Goal: Task Accomplishment & Management: Manage account settings

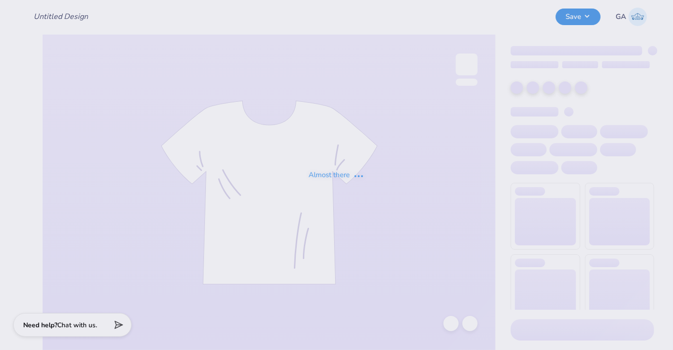
type input "I heart [PERSON_NAME]"
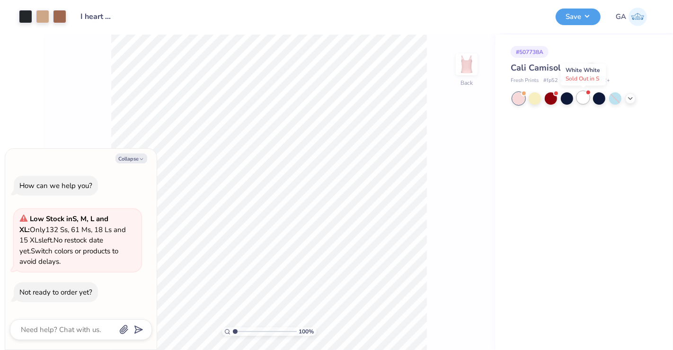
click at [584, 97] on div at bounding box center [583, 97] width 12 height 12
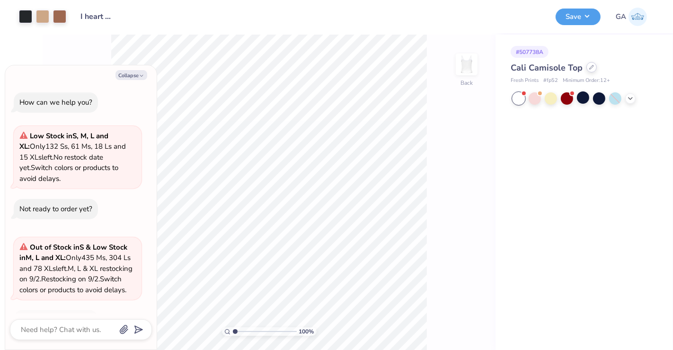
scroll to position [38, 0]
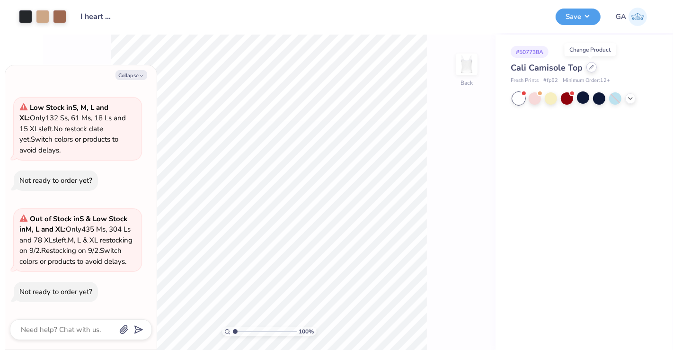
click at [590, 68] on icon at bounding box center [591, 67] width 5 height 5
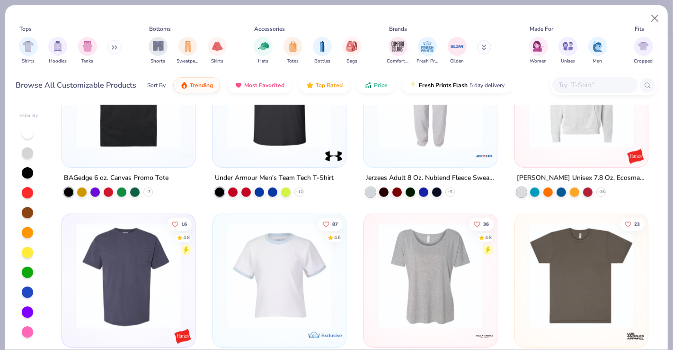
scroll to position [807, 0]
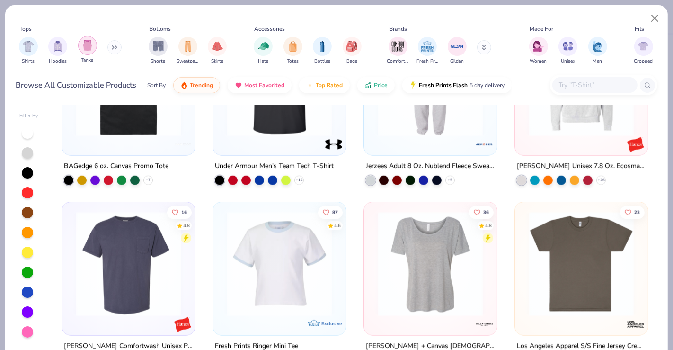
click at [85, 49] on img "filter for Tanks" at bounding box center [87, 45] width 10 height 11
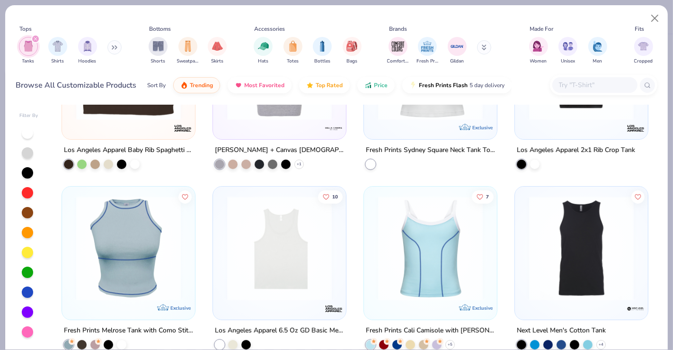
scroll to position [108, 0]
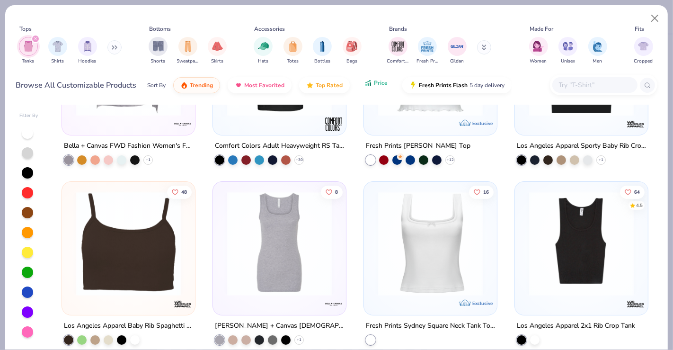
click at [364, 86] on icon "button" at bounding box center [368, 83] width 8 height 9
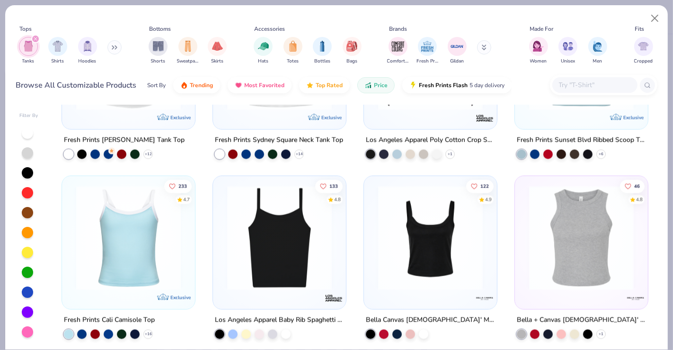
scroll to position [1221, 0]
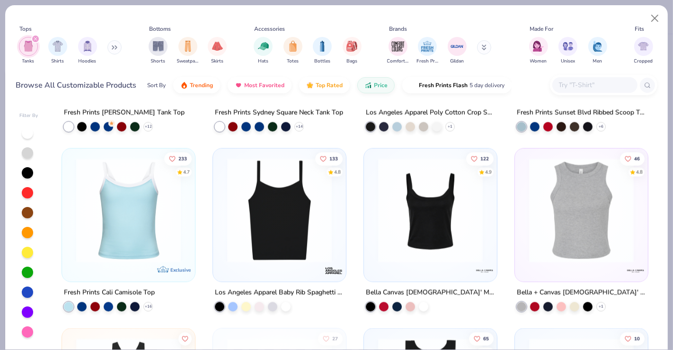
click at [290, 248] on img at bounding box center [279, 210] width 114 height 105
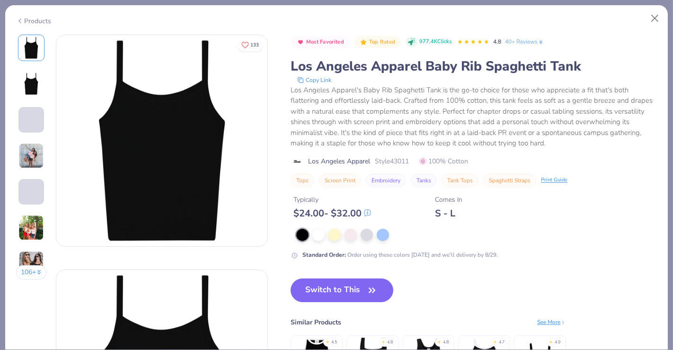
click at [315, 227] on div "Most Favorited Top Rated 977.4K Clicks 4.8 40+ Reviews Los Angeles Apparel Baby…" at bounding box center [473, 147] width 366 height 225
click at [317, 233] on div at bounding box center [318, 234] width 12 height 12
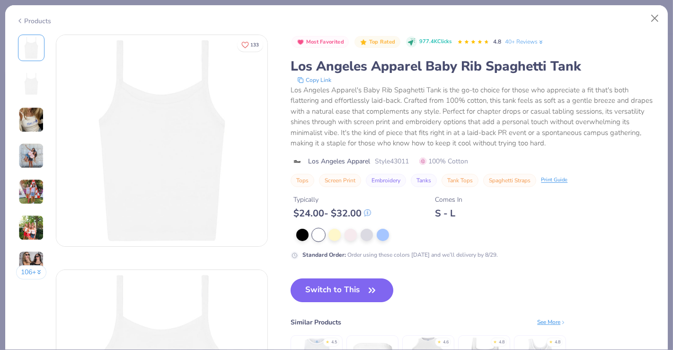
click at [326, 291] on button "Switch to This" at bounding box center [341, 290] width 103 height 24
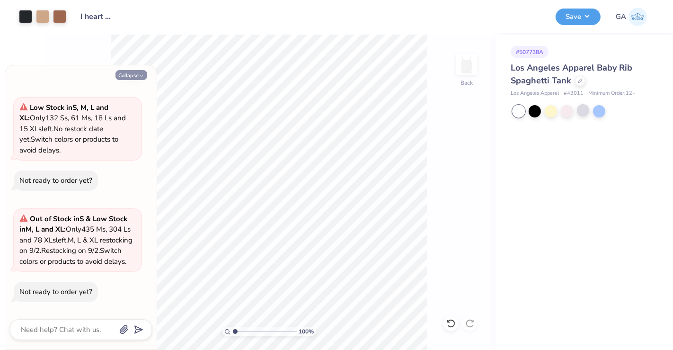
click at [132, 71] on button "Collapse" at bounding box center [131, 75] width 32 height 10
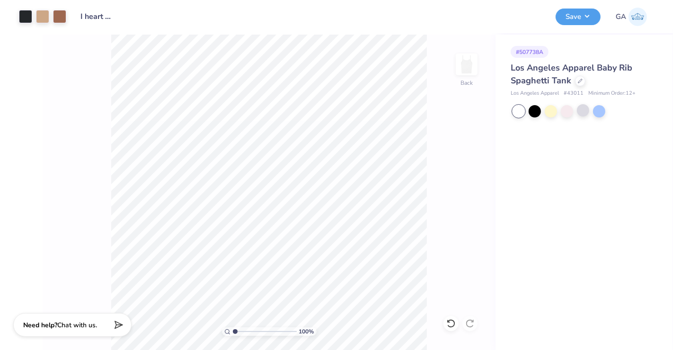
click at [577, 6] on div "Save GA" at bounding box center [610, 16] width 110 height 33
click at [588, 22] on button "Save" at bounding box center [577, 15] width 45 height 17
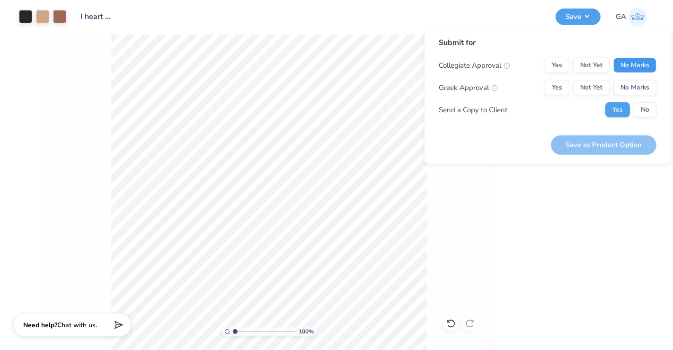
click at [638, 64] on button "No Marks" at bounding box center [634, 65] width 43 height 15
click at [638, 86] on button "No Marks" at bounding box center [634, 87] width 43 height 15
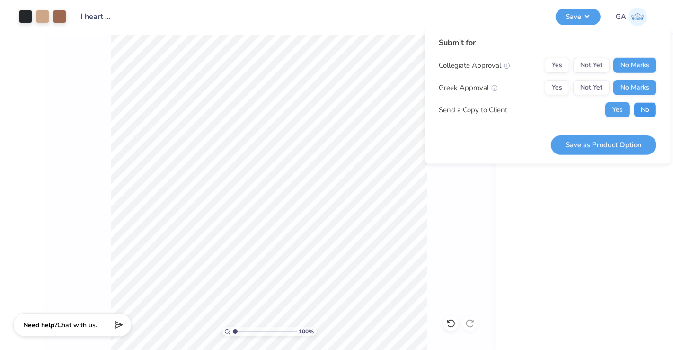
click at [645, 113] on button "No" at bounding box center [645, 109] width 23 height 15
click at [616, 138] on button "Save as Product Option" at bounding box center [604, 144] width 106 height 19
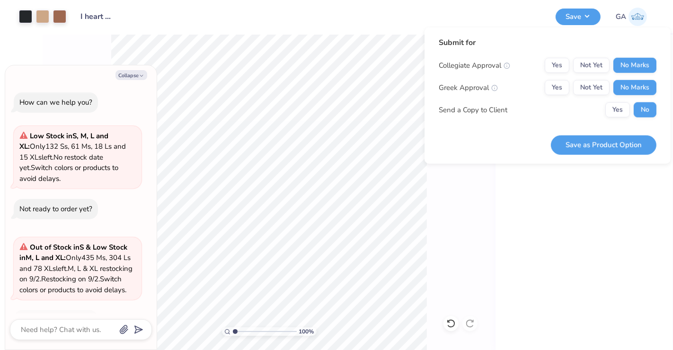
scroll to position [74, 0]
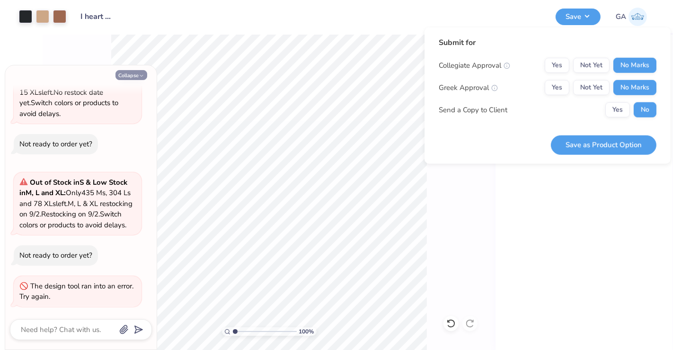
click at [134, 74] on button "Collapse" at bounding box center [131, 75] width 32 height 10
type textarea "x"
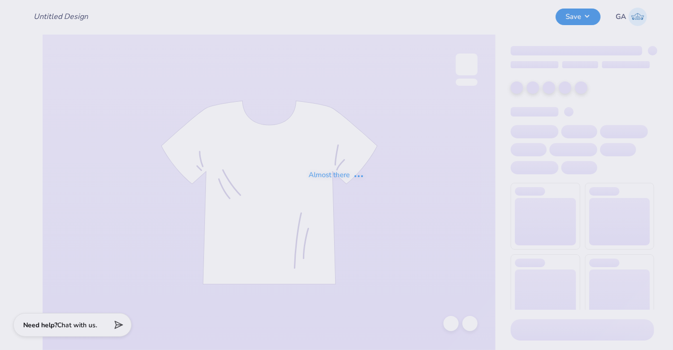
type input "women in medicine stars"
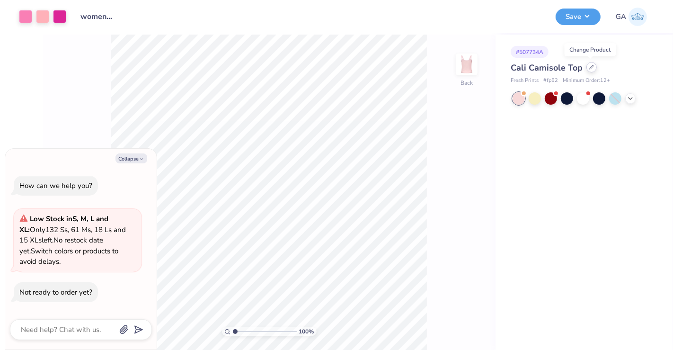
click at [593, 68] on div at bounding box center [591, 67] width 10 height 10
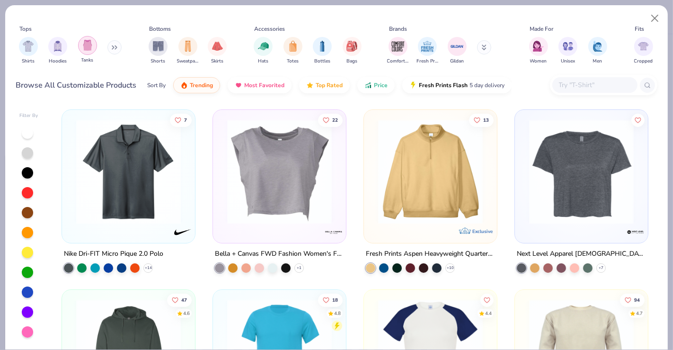
click at [89, 47] on img "filter for Tanks" at bounding box center [87, 45] width 10 height 11
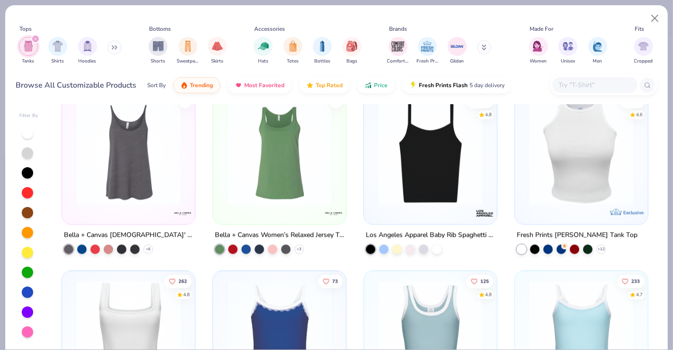
scroll to position [1800, 0]
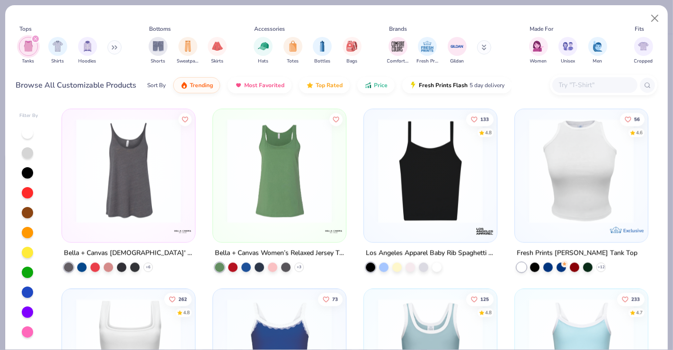
click at [404, 226] on div at bounding box center [430, 172] width 123 height 119
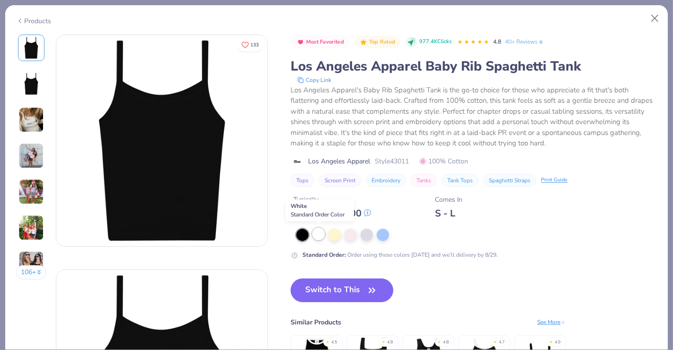
click at [318, 232] on div at bounding box center [318, 234] width 12 height 12
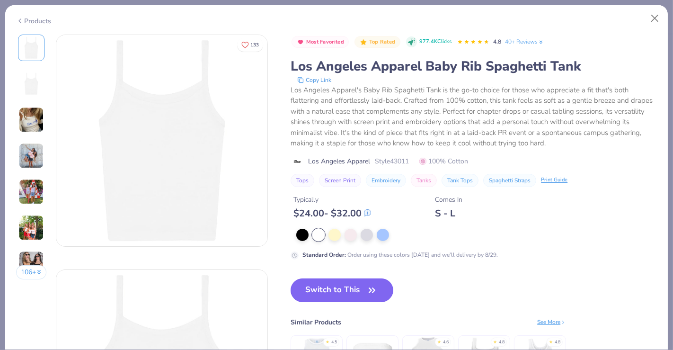
click at [326, 285] on button "Switch to This" at bounding box center [341, 290] width 103 height 24
click at [324, 294] on button "Switch to This" at bounding box center [341, 290] width 103 height 24
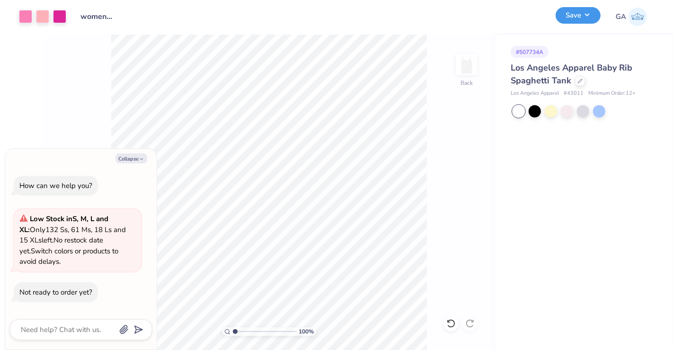
click at [574, 15] on button "Save" at bounding box center [577, 15] width 45 height 17
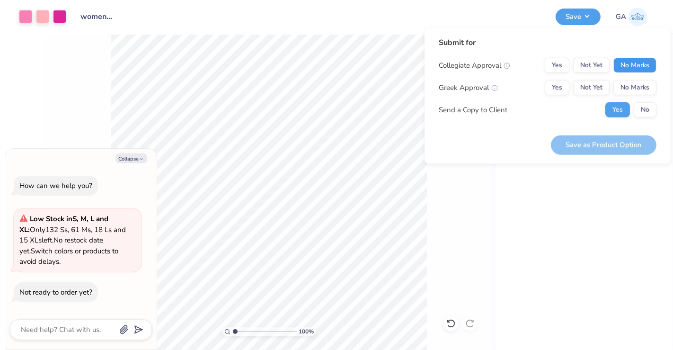
click at [629, 68] on button "No Marks" at bounding box center [634, 65] width 43 height 15
click at [634, 90] on button "No Marks" at bounding box center [634, 87] width 43 height 15
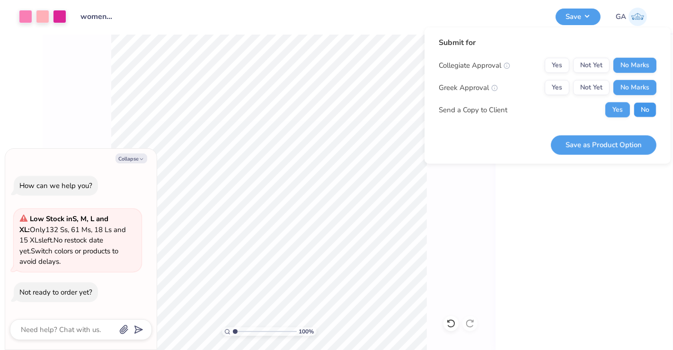
click at [642, 109] on button "No" at bounding box center [645, 109] width 23 height 15
click at [602, 147] on button "Save as Product Option" at bounding box center [604, 144] width 106 height 19
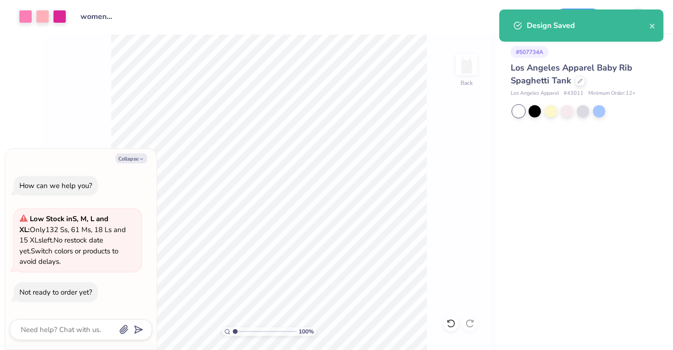
click at [97, 241] on span "No restock date yet." at bounding box center [61, 245] width 84 height 20
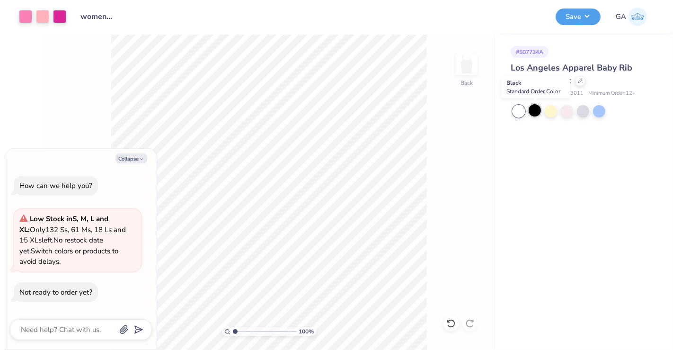
click at [535, 111] on div at bounding box center [534, 110] width 12 height 12
click at [516, 113] on div at bounding box center [518, 111] width 12 height 12
click at [569, 111] on div at bounding box center [567, 110] width 12 height 12
click at [578, 81] on icon at bounding box center [580, 80] width 4 height 4
type textarea "x"
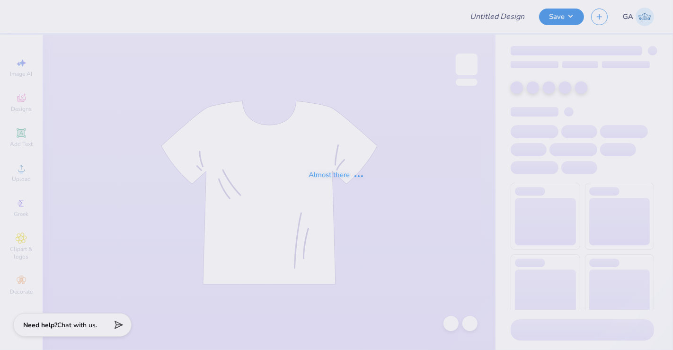
type input "women in medicine stars"
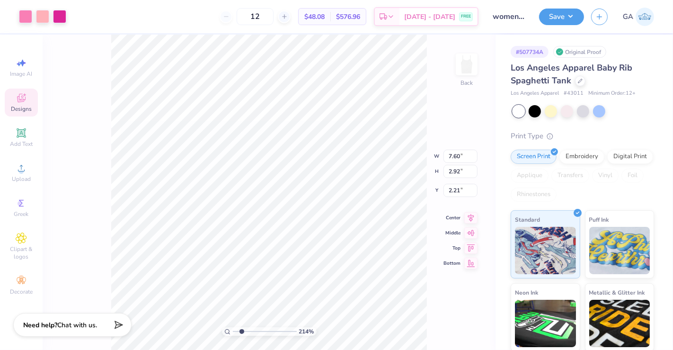
type input "2.14494255549108"
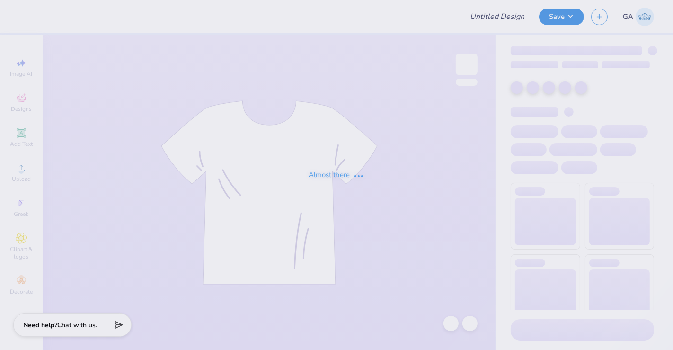
type input "women in medicine stars"
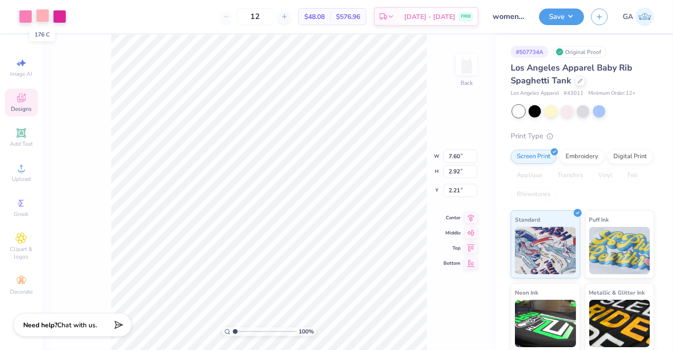
click at [40, 16] on div at bounding box center [42, 15] width 13 height 13
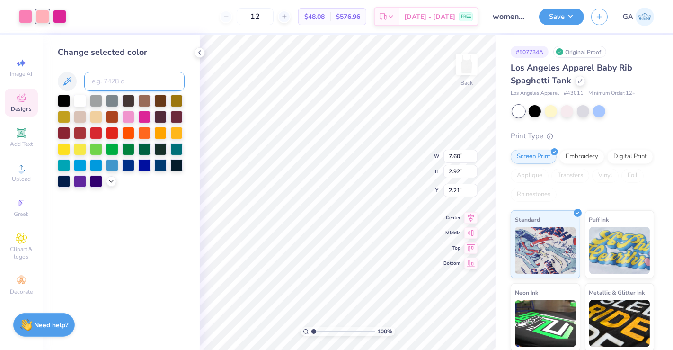
click at [101, 83] on input at bounding box center [134, 81] width 100 height 19
type input "211"
click at [199, 52] on icon at bounding box center [200, 53] width 8 height 8
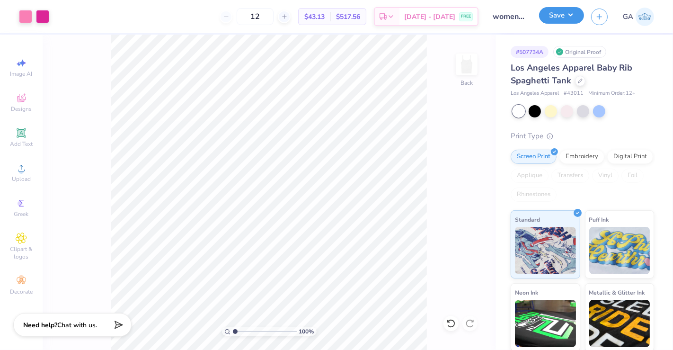
click at [563, 17] on button "Save" at bounding box center [561, 15] width 45 height 17
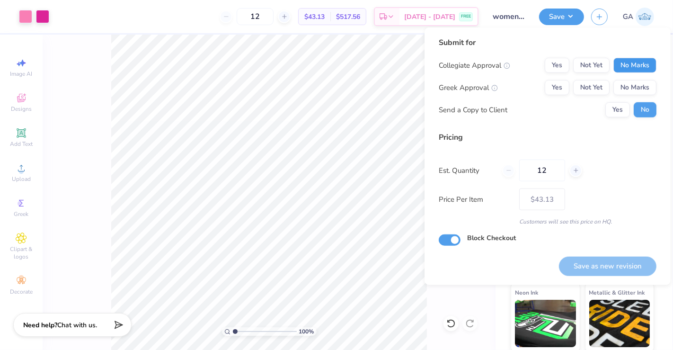
click at [632, 62] on button "No Marks" at bounding box center [634, 65] width 43 height 15
click at [635, 84] on button "No Marks" at bounding box center [634, 87] width 43 height 15
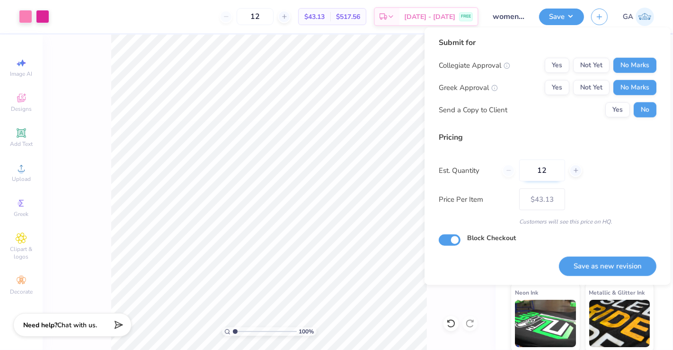
click at [554, 170] on input "12" at bounding box center [542, 170] width 46 height 22
type input "1"
type input "30"
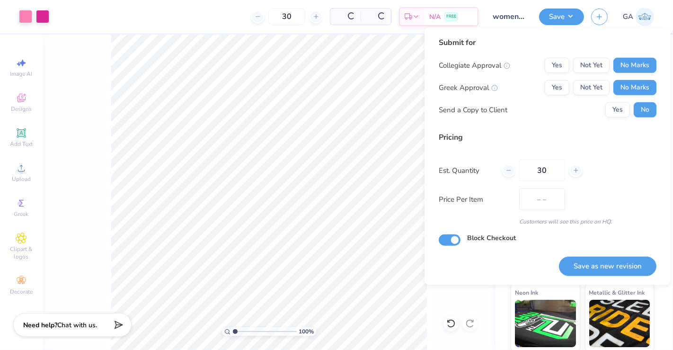
type input "$31.55"
type input "3"
type input "24"
type input "– –"
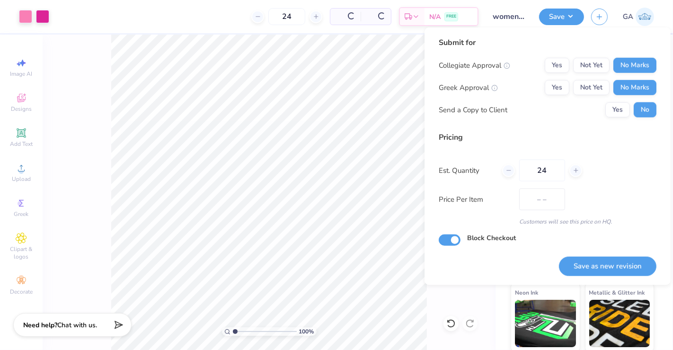
type input "2"
type input "25"
type input "$32.35"
type input "25"
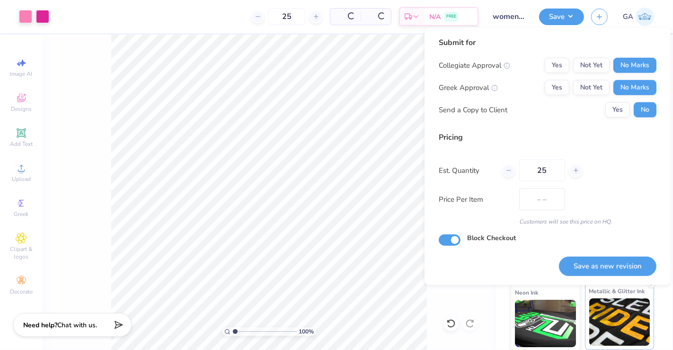
type input "$32.19"
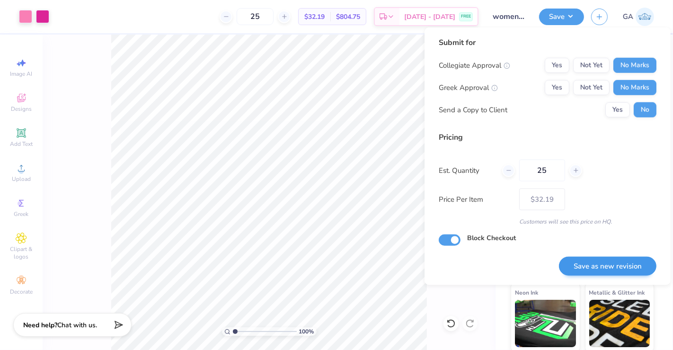
type input "25"
click at [591, 268] on button "Save as new revision" at bounding box center [607, 265] width 97 height 19
type input "$32.19"
click at [444, 240] on input "Block Checkout" at bounding box center [450, 239] width 22 height 11
checkbox input "true"
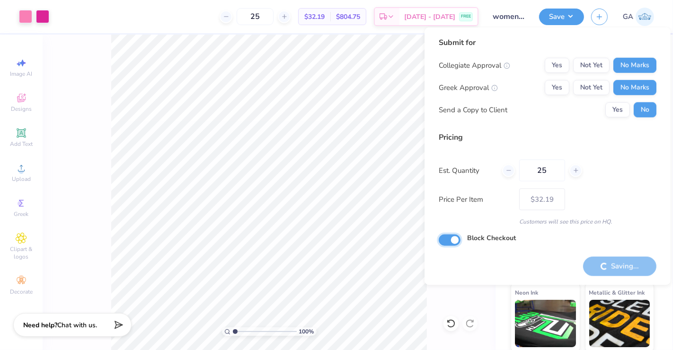
type input "– –"
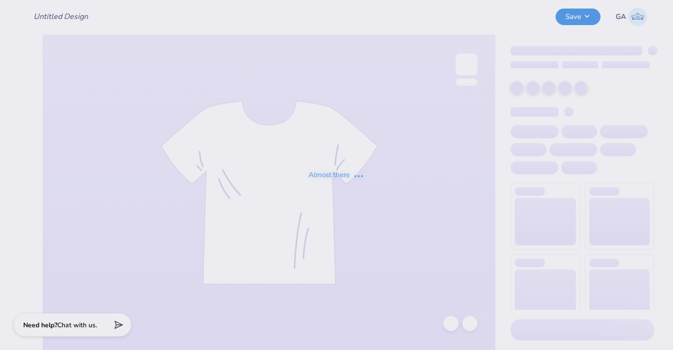
type input "I heart [PERSON_NAME]"
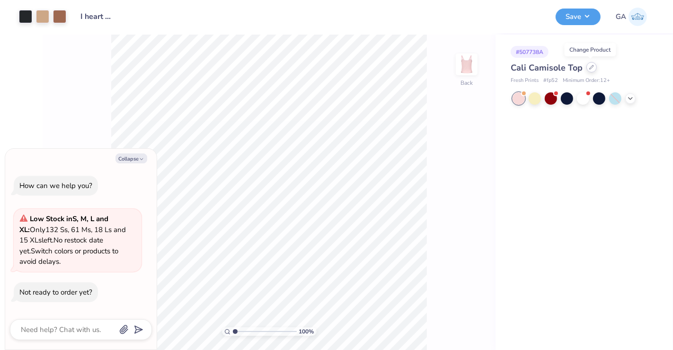
click at [590, 66] on icon at bounding box center [591, 67] width 5 height 5
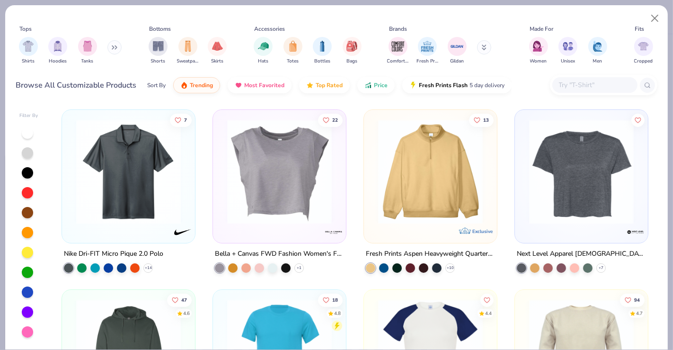
click at [111, 50] on button at bounding box center [114, 47] width 14 height 14
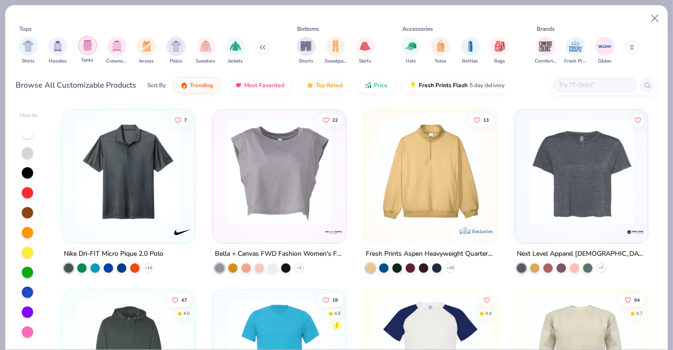
click at [87, 51] on div "filter for Tanks" at bounding box center [87, 45] width 19 height 19
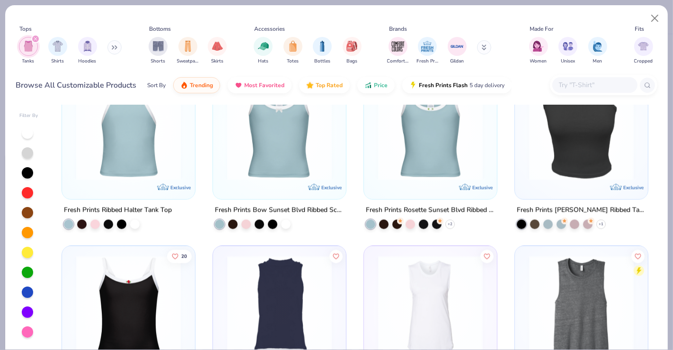
scroll to position [1419, 0]
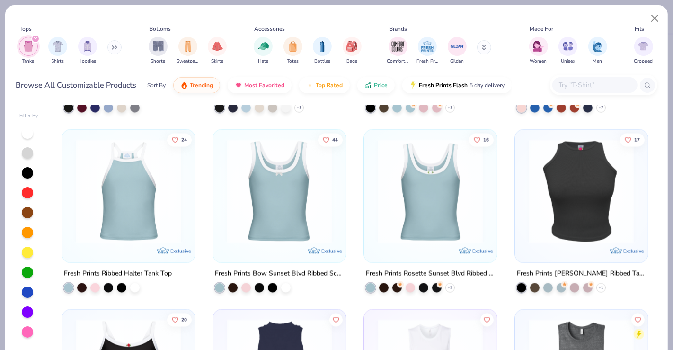
click at [105, 224] on img at bounding box center [128, 191] width 114 height 105
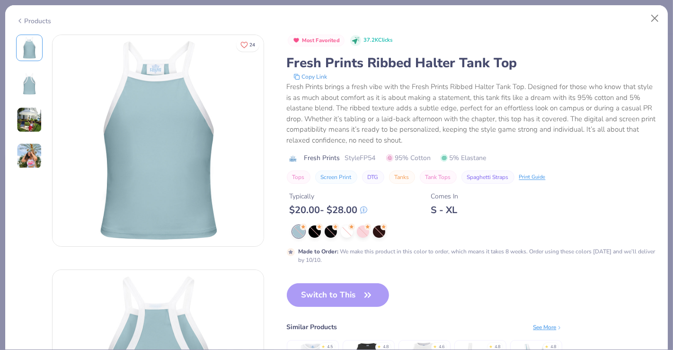
click at [42, 19] on div "Products" at bounding box center [33, 21] width 35 height 10
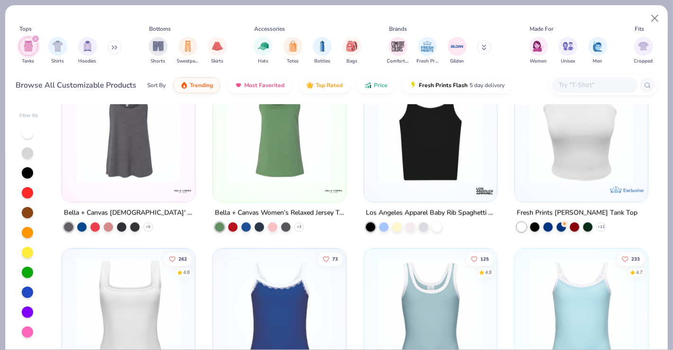
scroll to position [1835, 0]
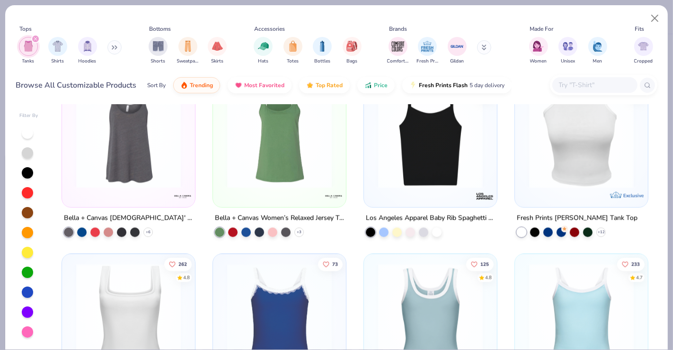
click at [431, 157] on img at bounding box center [430, 135] width 114 height 105
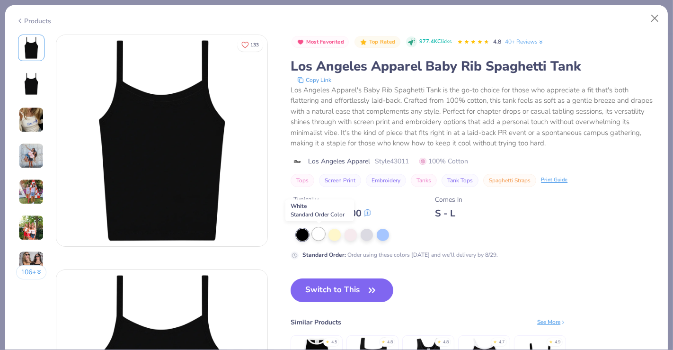
click at [318, 233] on div at bounding box center [318, 234] width 12 height 12
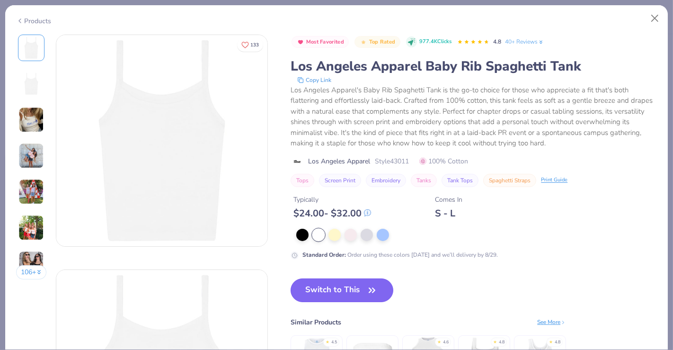
click at [333, 291] on button "Switch to This" at bounding box center [341, 290] width 103 height 24
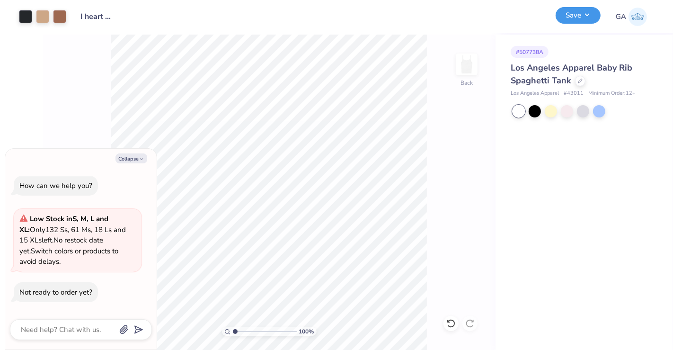
click at [586, 14] on button "Save" at bounding box center [577, 15] width 45 height 17
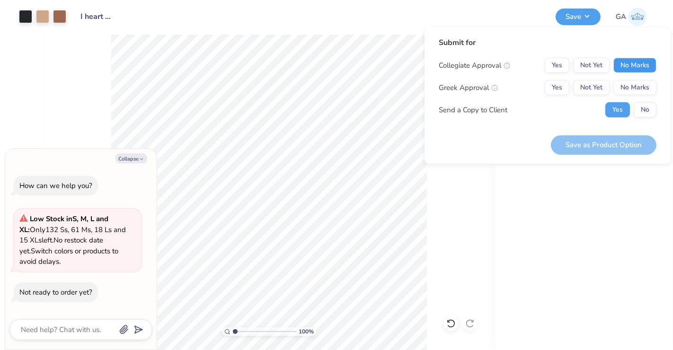
click at [633, 58] on button "No Marks" at bounding box center [634, 65] width 43 height 15
click at [636, 87] on button "No Marks" at bounding box center [634, 87] width 43 height 15
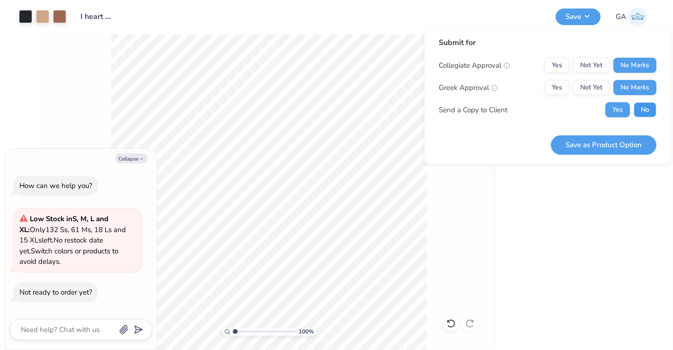
click at [642, 107] on button "No" at bounding box center [645, 109] width 23 height 15
click at [607, 148] on button "Save as Product Option" at bounding box center [604, 144] width 106 height 19
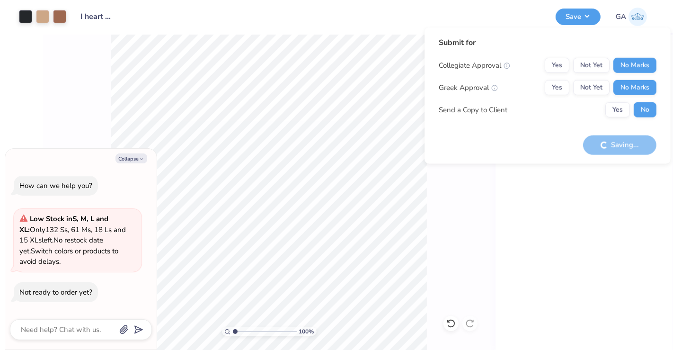
type textarea "x"
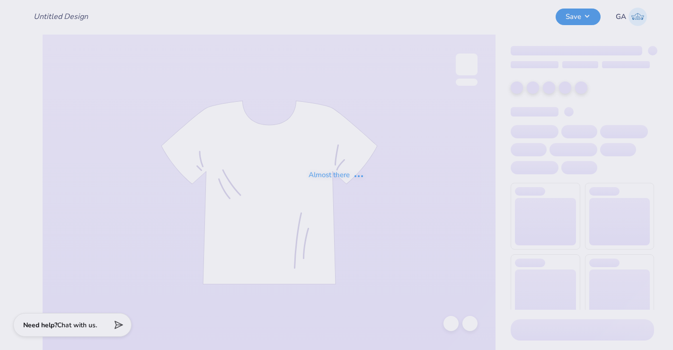
type input "[GEOGRAPHIC_DATA] : [PERSON_NAME]"
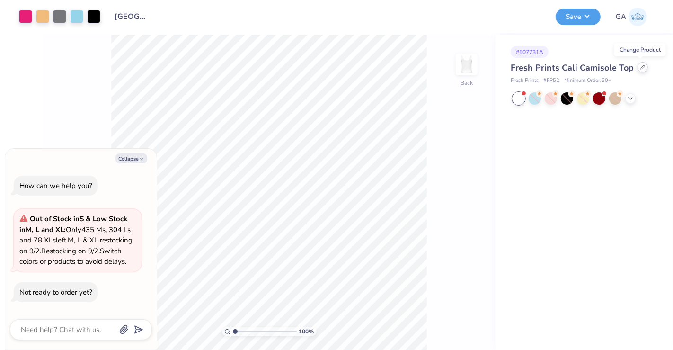
click at [640, 70] on div at bounding box center [642, 67] width 10 height 10
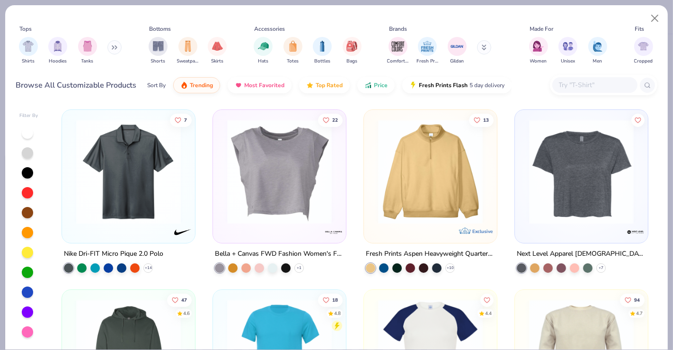
click at [109, 46] on button at bounding box center [114, 47] width 14 height 14
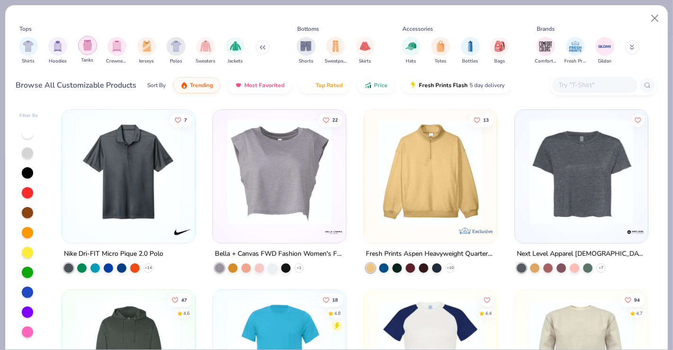
click at [93, 49] on div "filter for Tanks" at bounding box center [87, 45] width 19 height 19
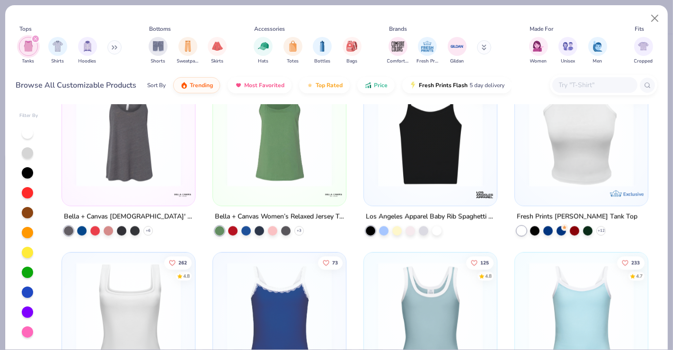
scroll to position [1837, 0]
click at [442, 184] on div at bounding box center [430, 135] width 123 height 119
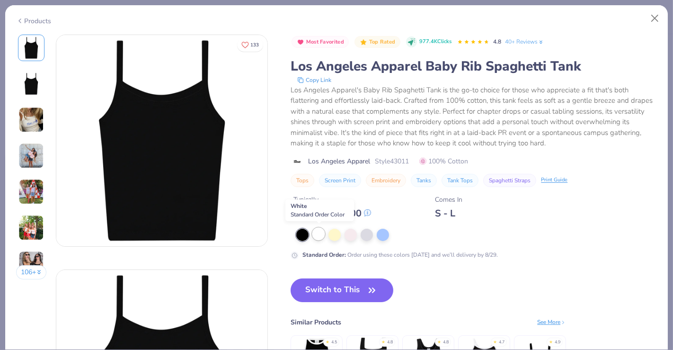
click at [317, 233] on div at bounding box center [318, 234] width 12 height 12
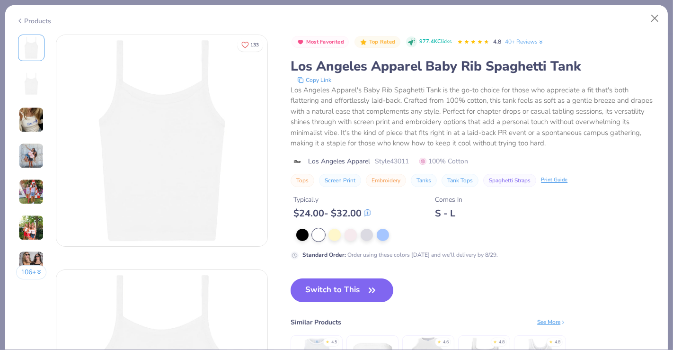
click at [331, 287] on button "Switch to This" at bounding box center [341, 290] width 103 height 24
click at [346, 289] on button "Switch to This" at bounding box center [341, 290] width 103 height 24
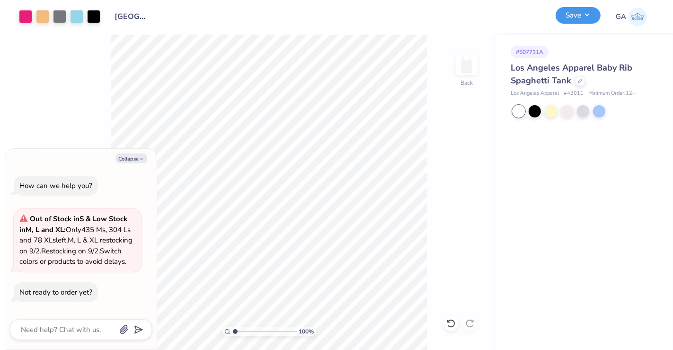
click at [588, 17] on button "Save" at bounding box center [577, 15] width 45 height 17
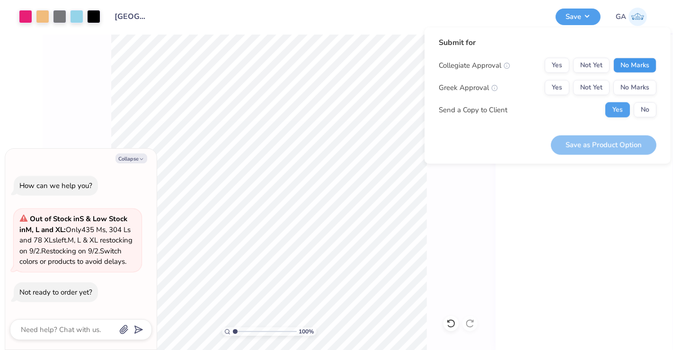
click at [638, 65] on button "No Marks" at bounding box center [634, 65] width 43 height 15
click at [638, 84] on button "No Marks" at bounding box center [634, 87] width 43 height 15
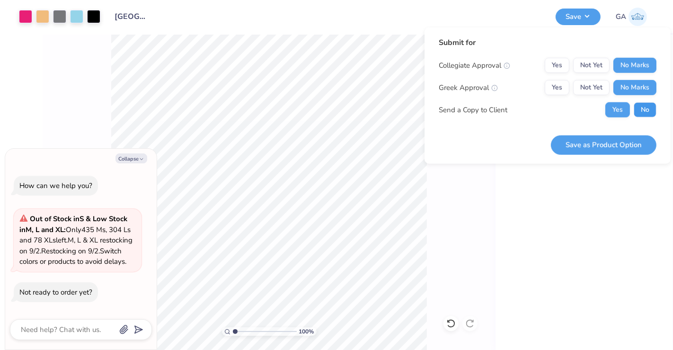
click at [642, 109] on button "No" at bounding box center [645, 109] width 23 height 15
click at [590, 142] on button "Save as Product Option" at bounding box center [604, 144] width 106 height 19
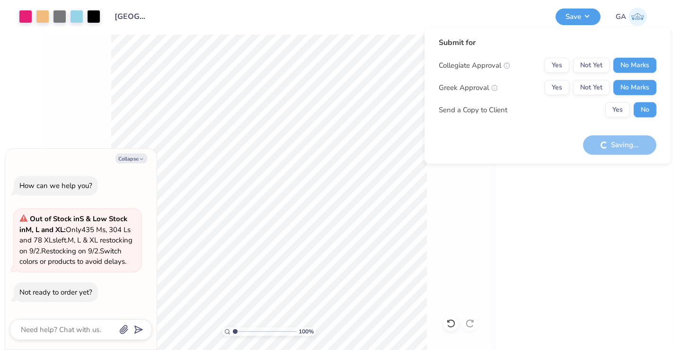
type textarea "x"
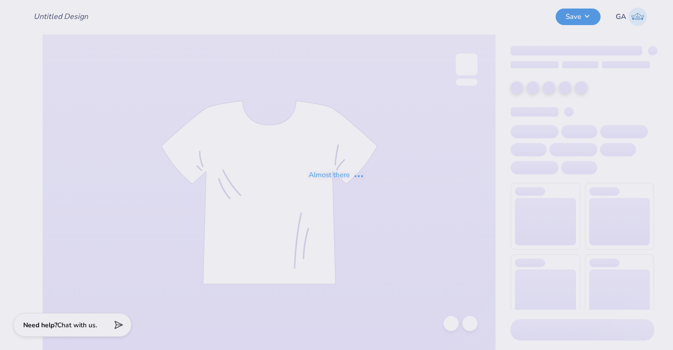
type input "Charmed for WIM"
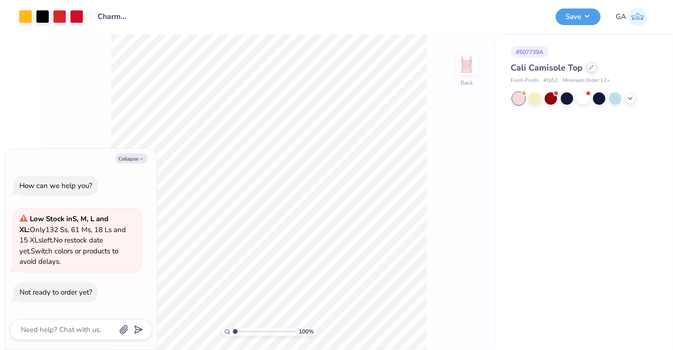
click at [594, 65] on div at bounding box center [591, 67] width 10 height 10
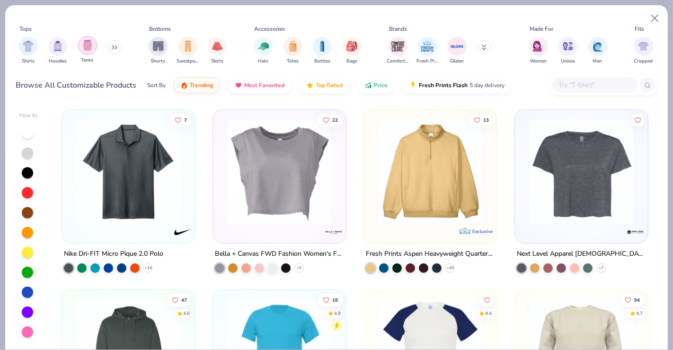
click at [89, 51] on div "filter for Tanks" at bounding box center [87, 45] width 19 height 19
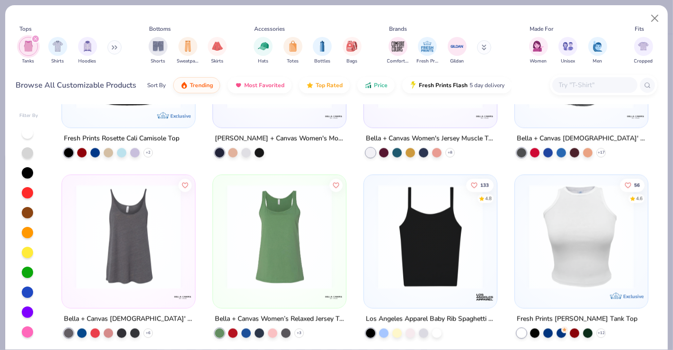
scroll to position [1807, 0]
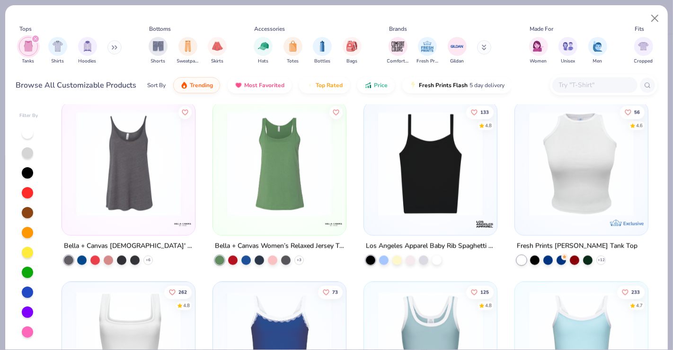
click at [446, 185] on img at bounding box center [430, 163] width 114 height 105
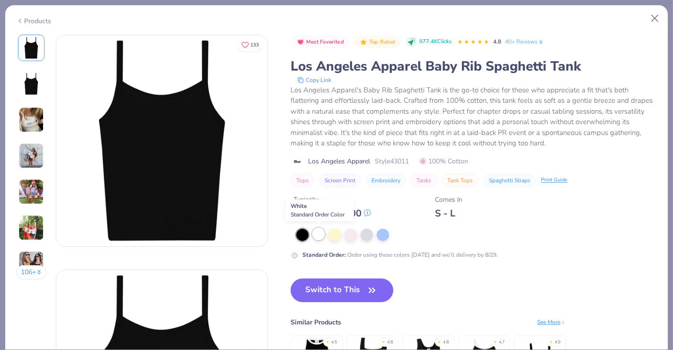
click at [319, 229] on div at bounding box center [318, 234] width 12 height 12
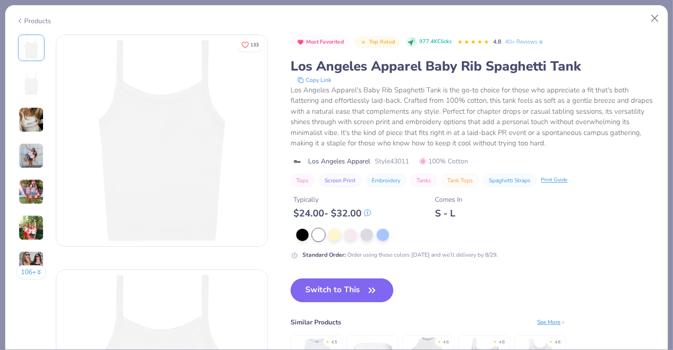
click at [326, 290] on button "Switch to This" at bounding box center [341, 290] width 103 height 24
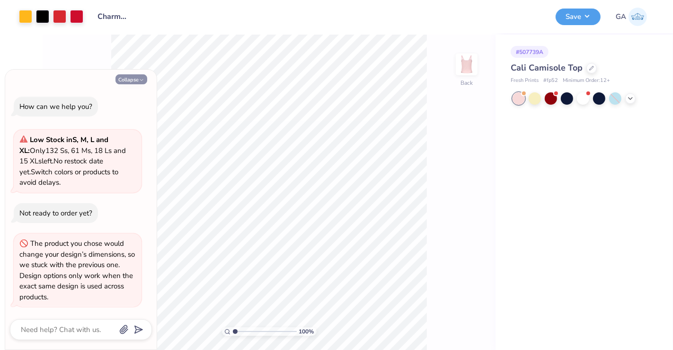
click at [138, 78] on button "Collapse" at bounding box center [131, 79] width 32 height 10
type textarea "x"
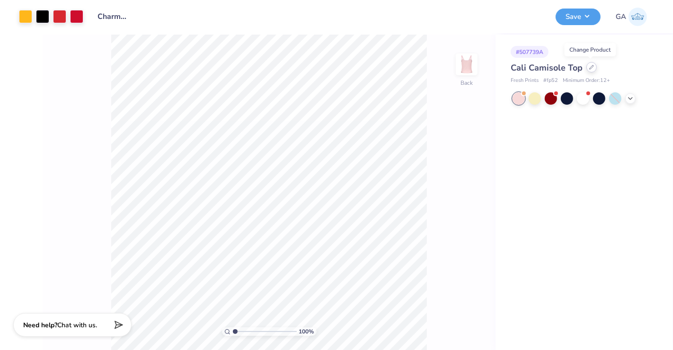
click at [589, 70] on div at bounding box center [591, 67] width 10 height 10
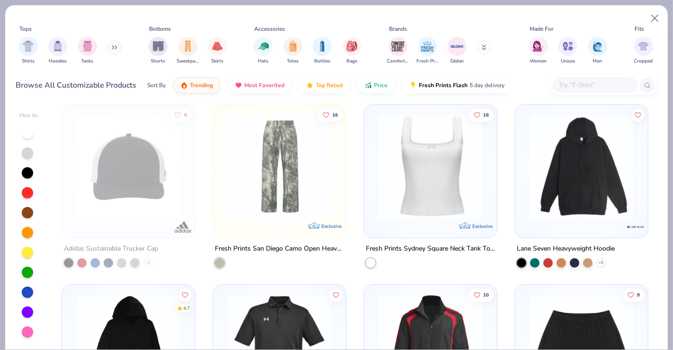
scroll to position [2692, 0]
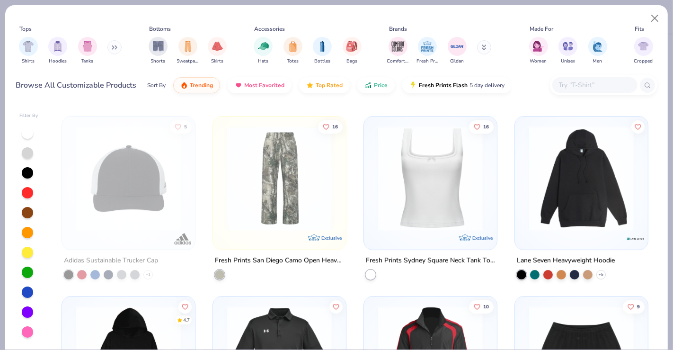
click at [409, 212] on img at bounding box center [430, 178] width 114 height 105
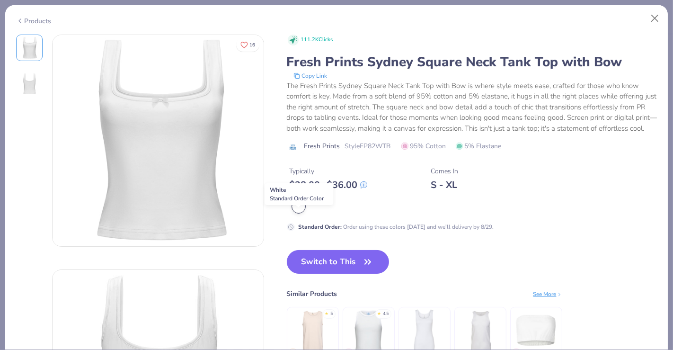
click at [298, 212] on div at bounding box center [298, 206] width 12 height 12
click at [346, 268] on button "Switch to This" at bounding box center [338, 262] width 103 height 24
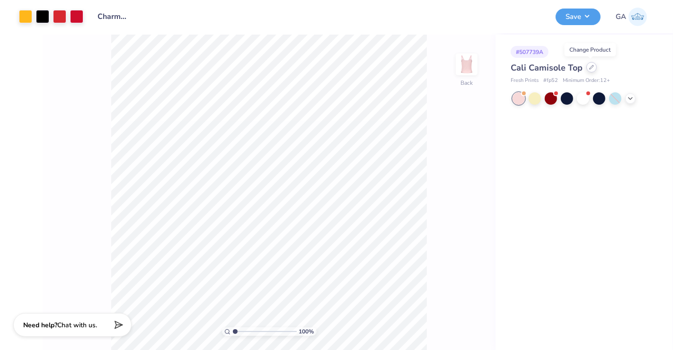
click at [589, 69] on icon at bounding box center [591, 67] width 5 height 5
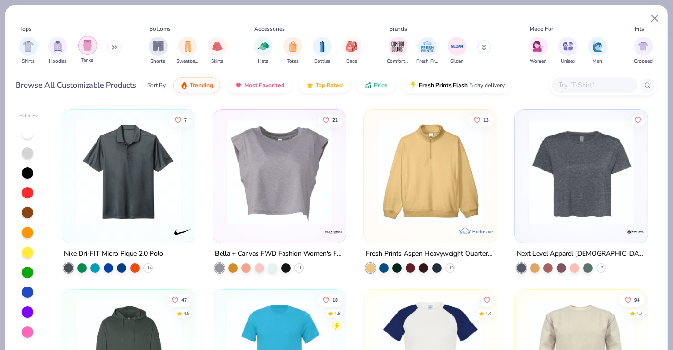
click at [88, 48] on img "filter for Tanks" at bounding box center [87, 45] width 10 height 11
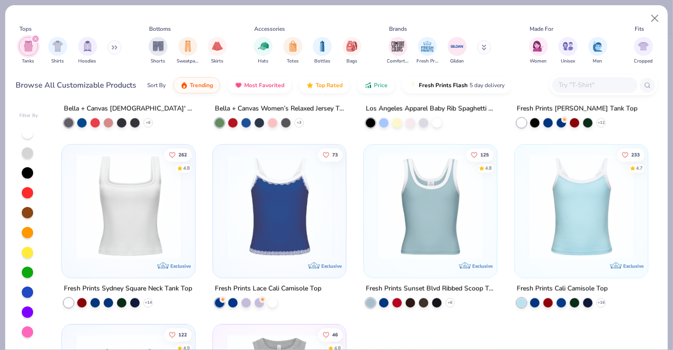
scroll to position [1945, 0]
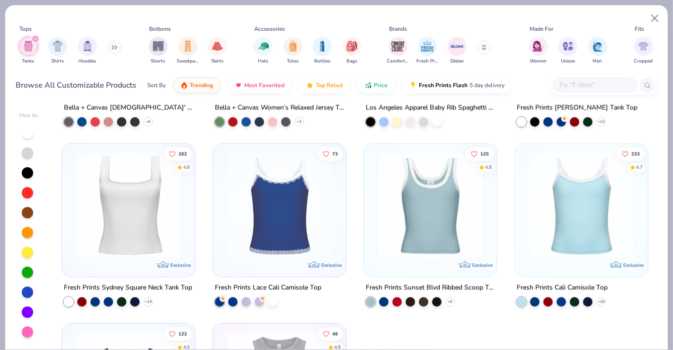
click at [125, 234] on img at bounding box center [128, 205] width 114 height 105
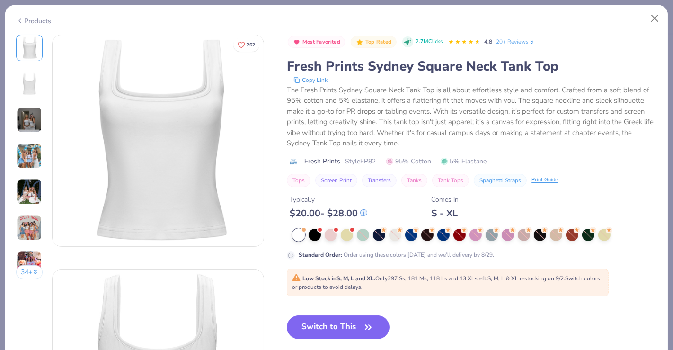
click at [41, 17] on div "Products" at bounding box center [33, 21] width 35 height 10
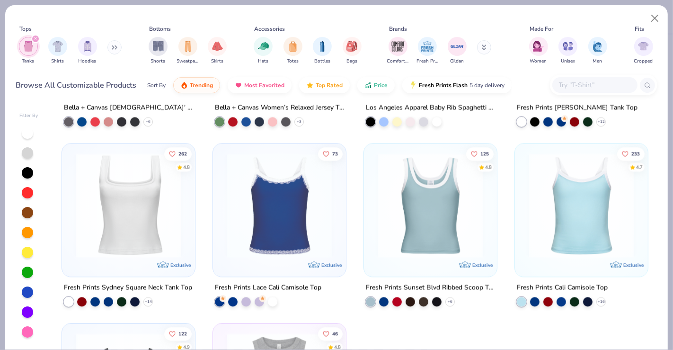
click at [139, 235] on img at bounding box center [128, 205] width 114 height 105
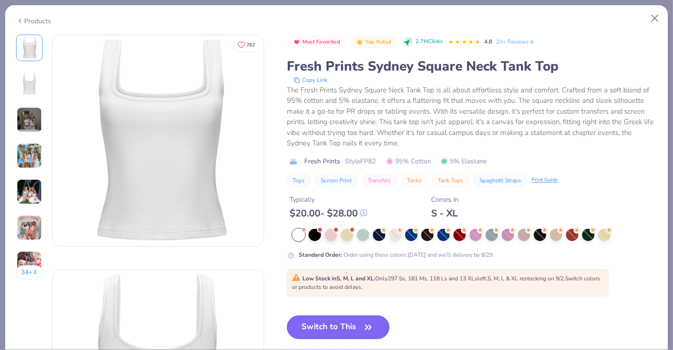
click at [38, 20] on div "Products" at bounding box center [33, 21] width 35 height 10
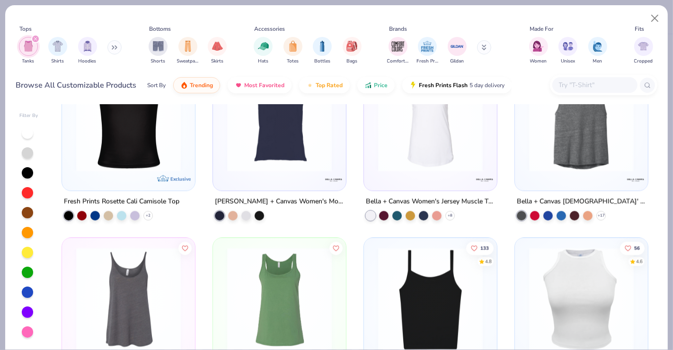
scroll to position [1676, 0]
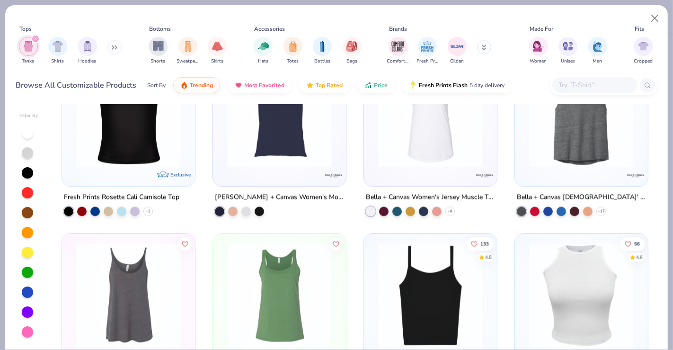
click at [449, 280] on img at bounding box center [430, 294] width 114 height 105
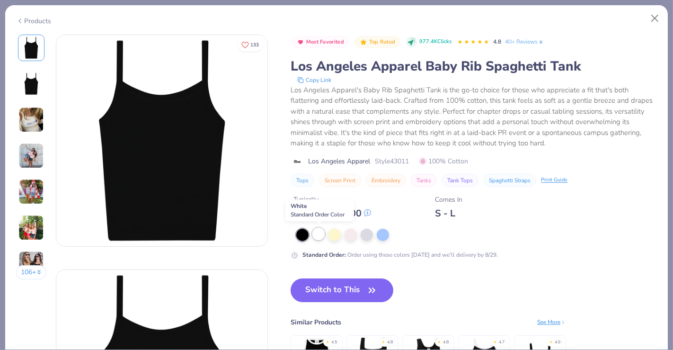
click at [320, 236] on div at bounding box center [318, 234] width 12 height 12
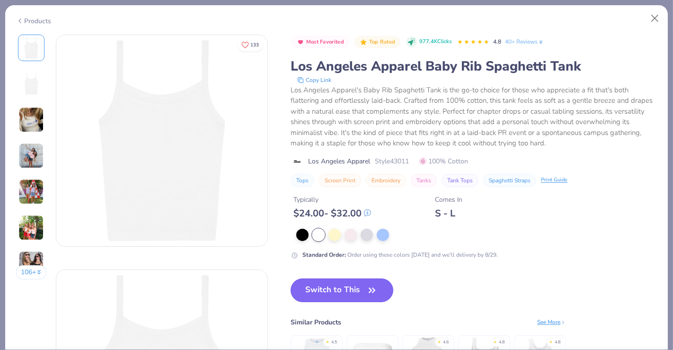
click at [335, 294] on button "Switch to This" at bounding box center [341, 290] width 103 height 24
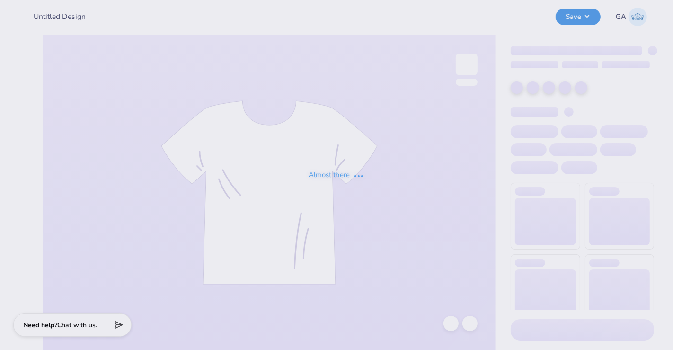
type input "Charmed for WIM"
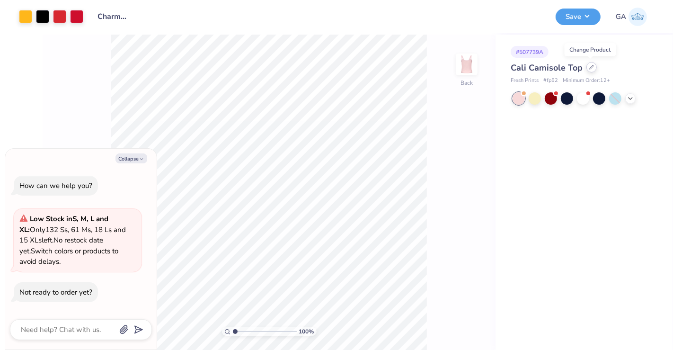
click at [592, 67] on icon at bounding box center [591, 67] width 5 height 5
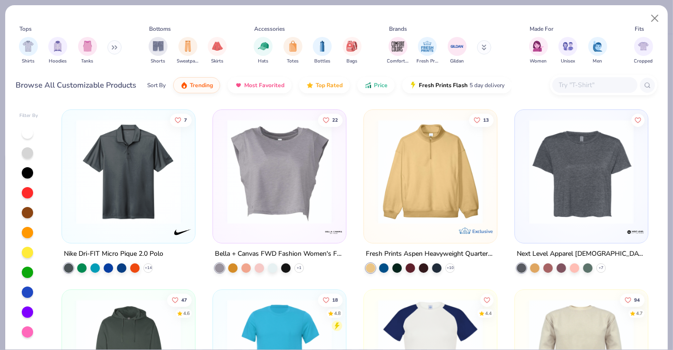
click at [114, 46] on icon at bounding box center [112, 47] width 1 height 3
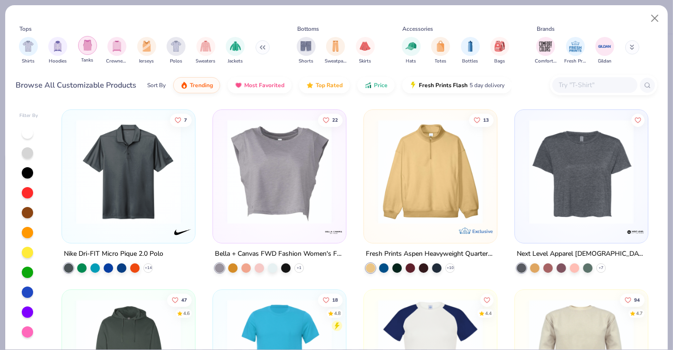
click at [89, 53] on div "filter for Tanks" at bounding box center [87, 45] width 19 height 19
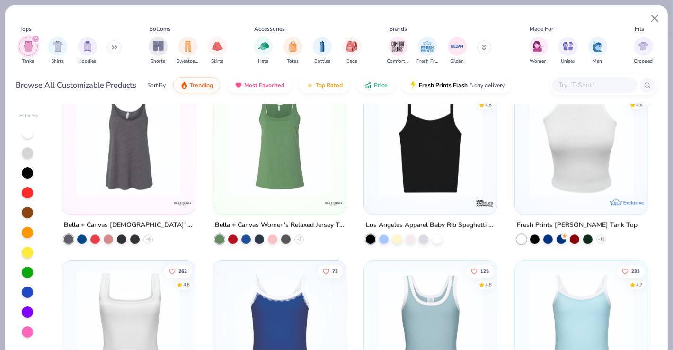
scroll to position [1828, 0]
click at [466, 185] on img at bounding box center [430, 142] width 114 height 105
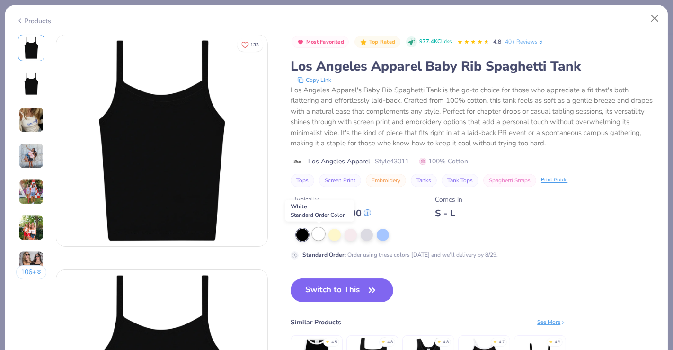
click at [319, 233] on div at bounding box center [318, 234] width 12 height 12
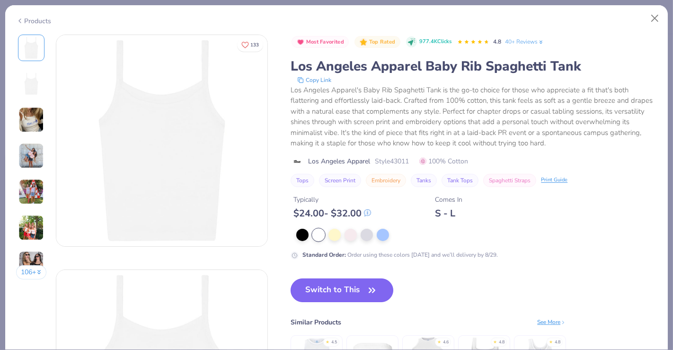
click at [323, 289] on button "Switch to This" at bounding box center [341, 290] width 103 height 24
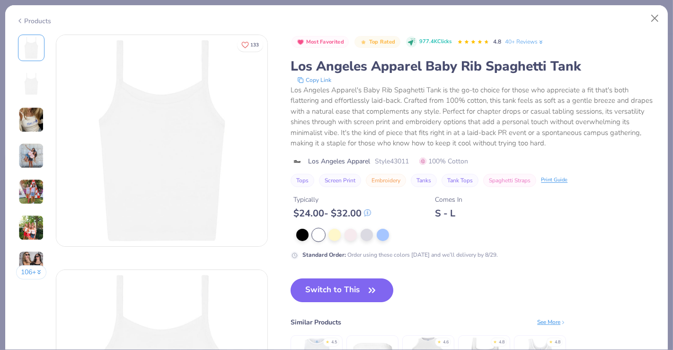
click at [323, 289] on button "Switch to This" at bounding box center [341, 290] width 103 height 24
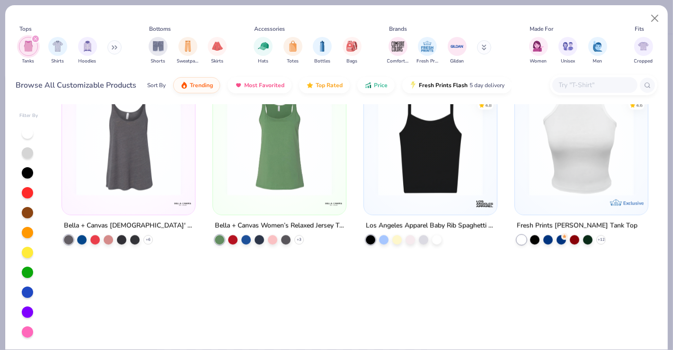
type textarea "x"
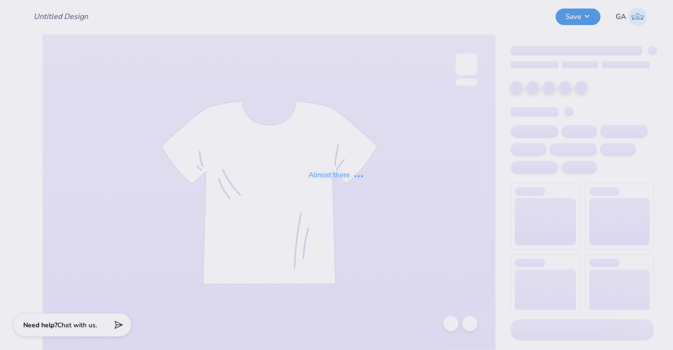
type input "I heart WIM"
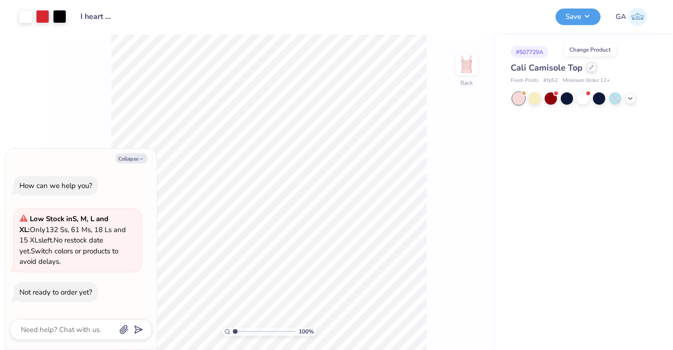
click at [591, 68] on icon at bounding box center [591, 67] width 5 height 5
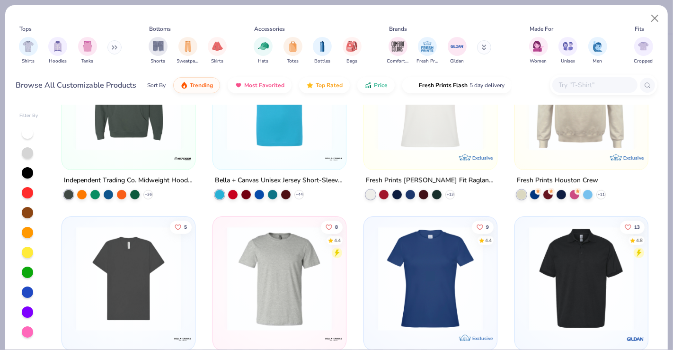
scroll to position [224, 0]
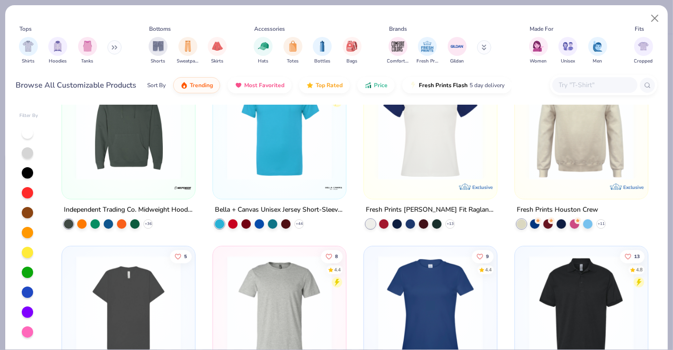
click at [109, 44] on button at bounding box center [114, 47] width 14 height 14
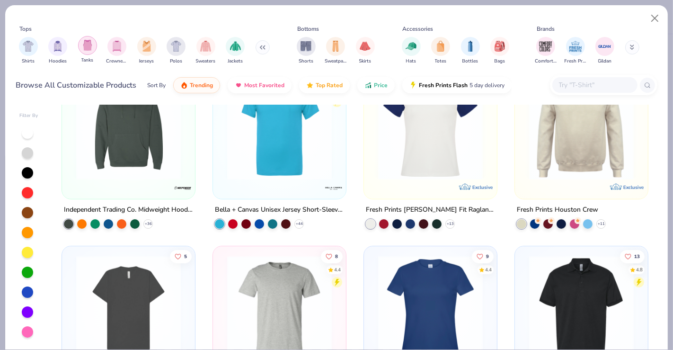
click at [94, 46] on div "filter for Tanks" at bounding box center [87, 45] width 19 height 19
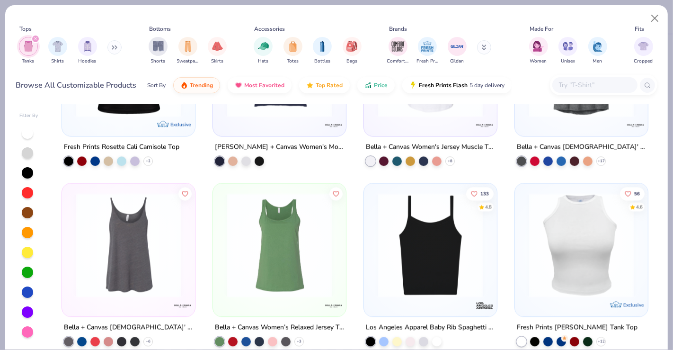
scroll to position [1747, 0]
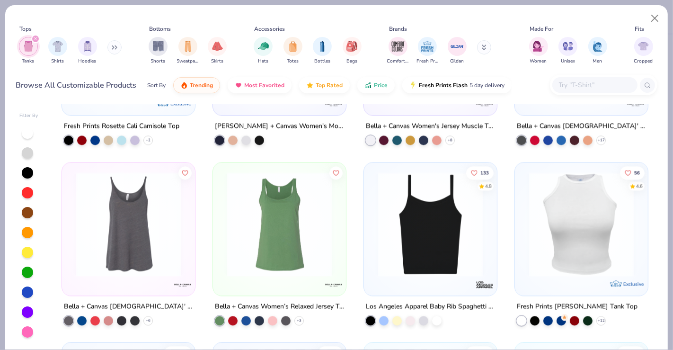
click at [415, 253] on img at bounding box center [430, 223] width 114 height 105
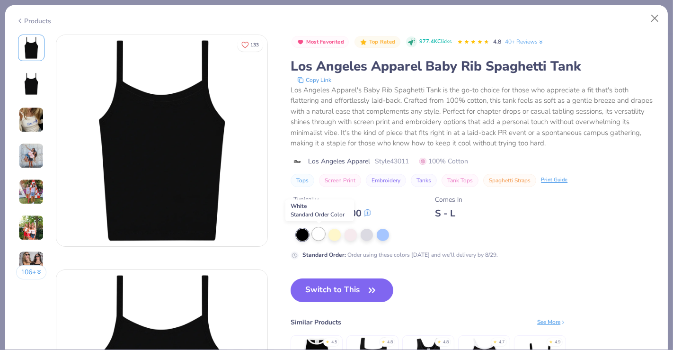
click at [317, 236] on div at bounding box center [318, 234] width 12 height 12
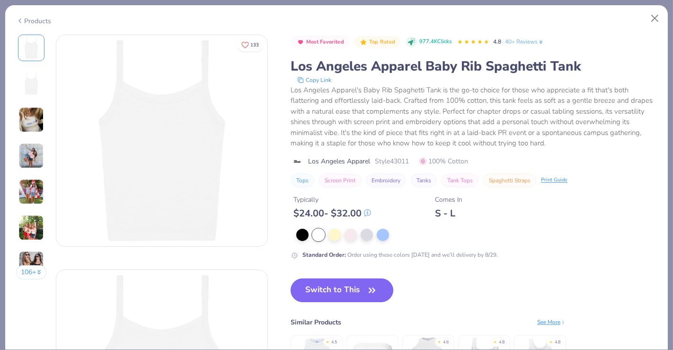
click at [326, 288] on button "Switch to This" at bounding box center [341, 290] width 103 height 24
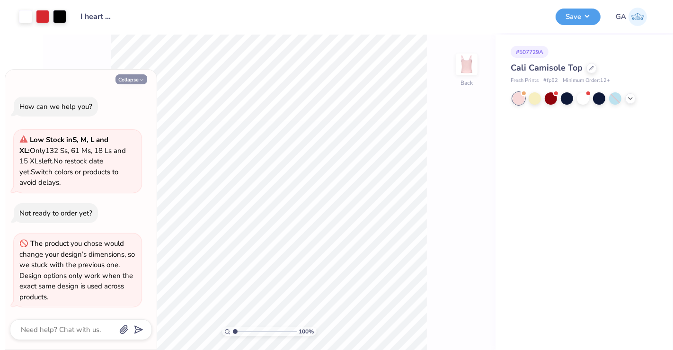
click at [138, 80] on button "Collapse" at bounding box center [131, 79] width 32 height 10
type textarea "x"
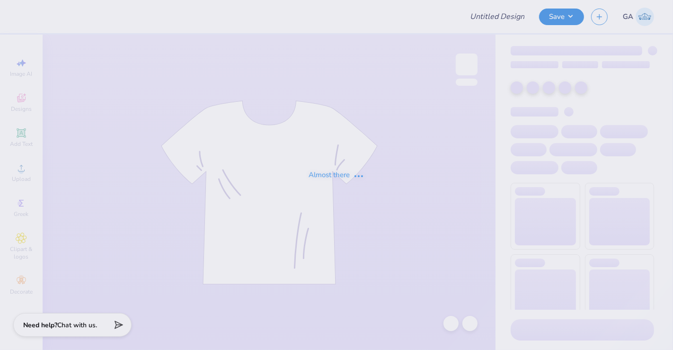
type input "I heart WIM"
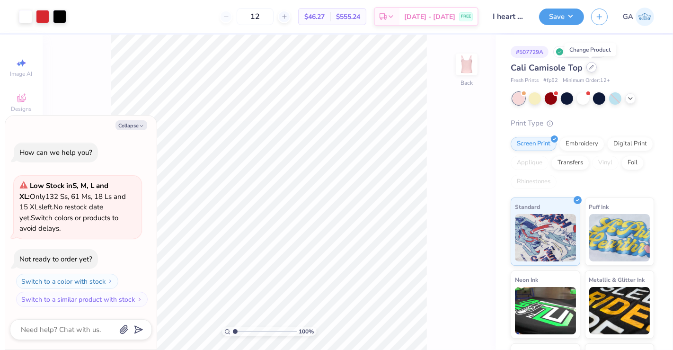
click at [587, 70] on div at bounding box center [591, 67] width 10 height 10
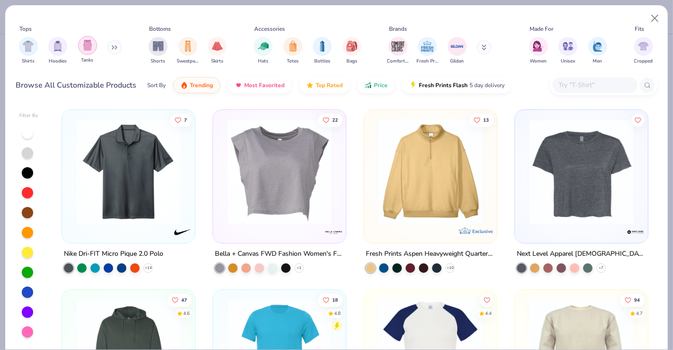
click at [93, 48] on div "filter for Tanks" at bounding box center [87, 45] width 19 height 19
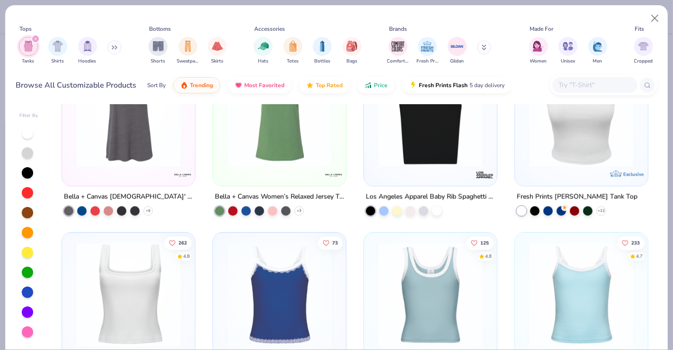
scroll to position [1863, 0]
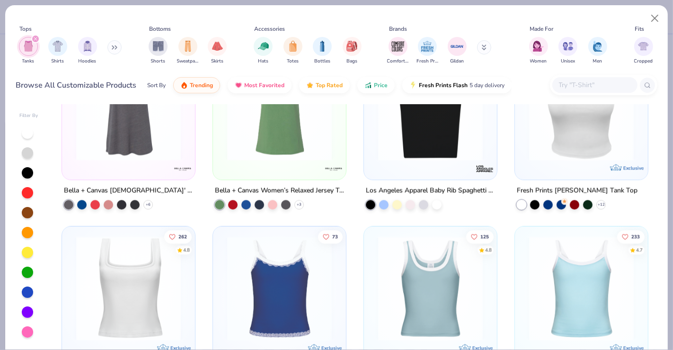
click at [418, 166] on div at bounding box center [430, 110] width 123 height 119
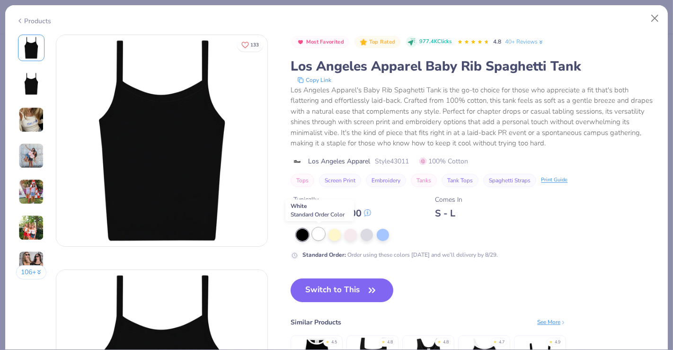
click at [317, 237] on div at bounding box center [318, 234] width 12 height 12
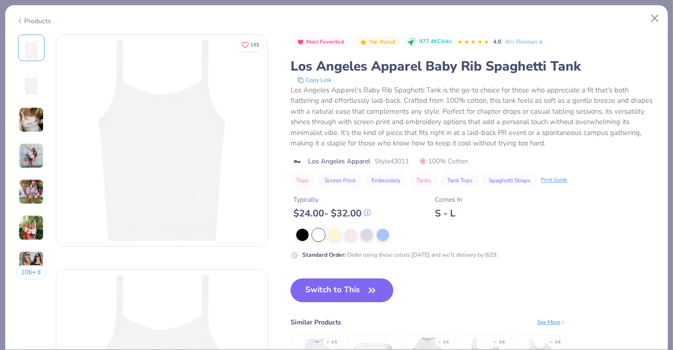
click at [318, 285] on button "Switch to This" at bounding box center [341, 290] width 103 height 24
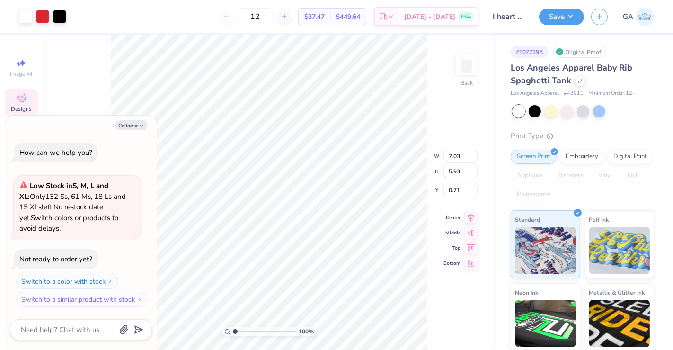
type textarea "x"
type input "1.29"
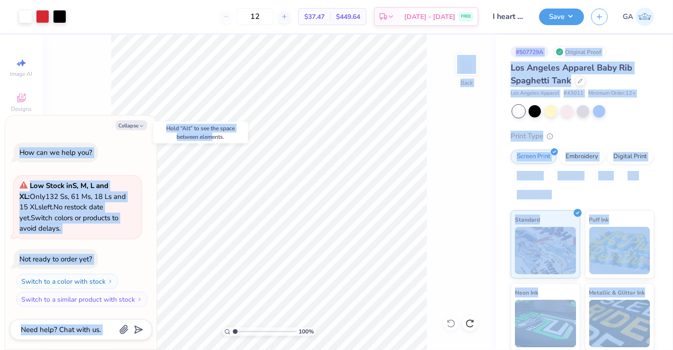
click at [330, 257] on body "Art colors 12 $37.47 Per Item $449.64 Total Est. Delivery Aug 26 - 29 FREE Desi…" at bounding box center [336, 175] width 673 height 350
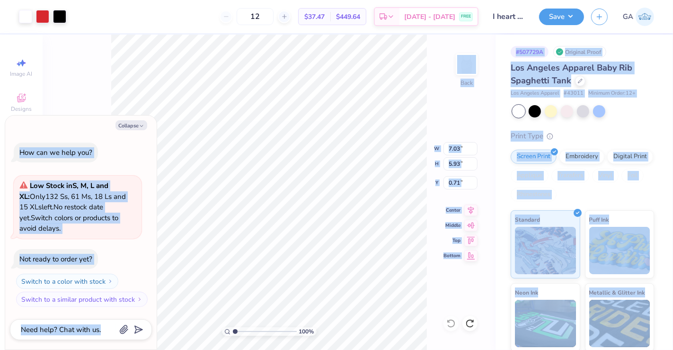
type textarea "x"
type input "2.10"
type textarea "x"
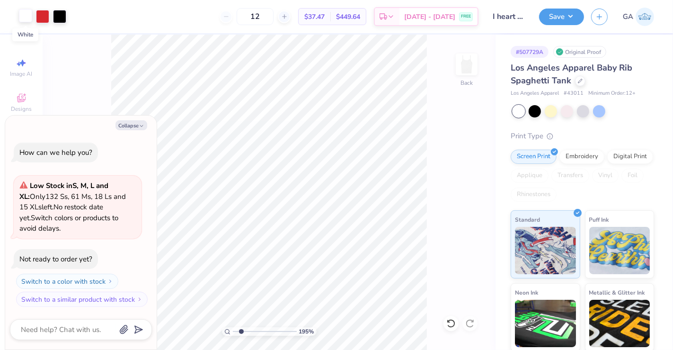
click at [23, 15] on div at bounding box center [25, 15] width 13 height 13
type input "1.95152114739661"
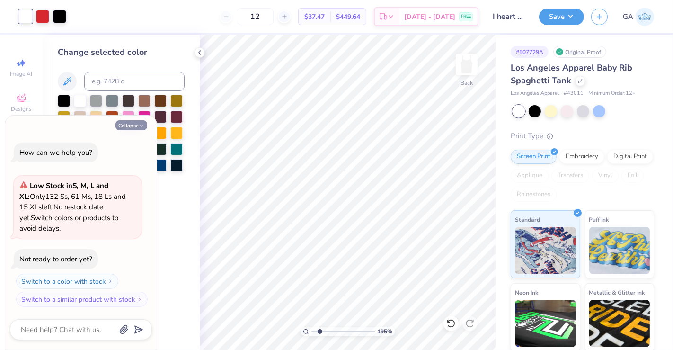
click at [136, 123] on button "Collapse" at bounding box center [131, 125] width 32 height 10
type textarea "x"
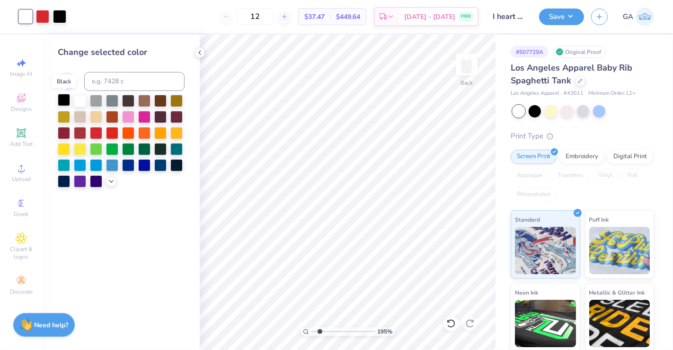
click at [62, 100] on div at bounding box center [64, 100] width 12 height 12
click at [200, 53] on icon at bounding box center [200, 53] width 8 height 8
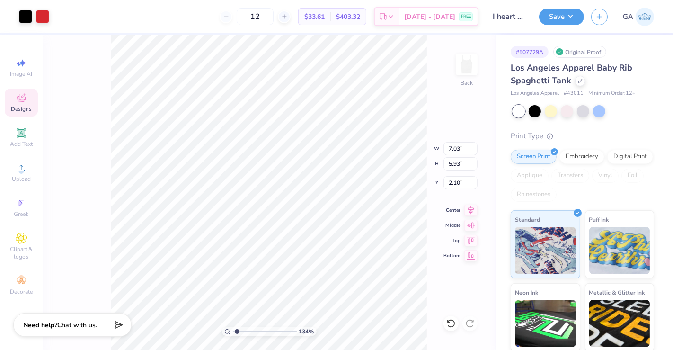
type input "1"
click at [340, 267] on li "Ungroup" at bounding box center [341, 266] width 74 height 18
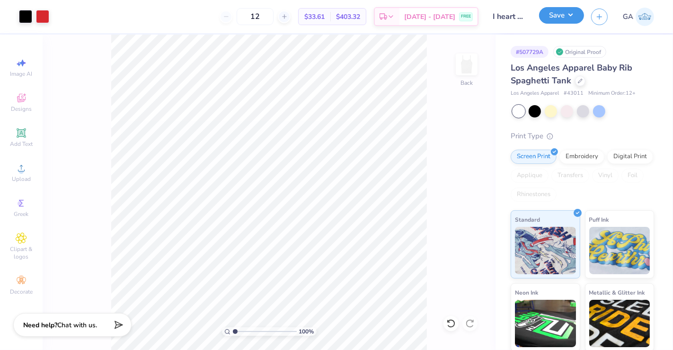
click at [576, 15] on button "Save" at bounding box center [561, 15] width 45 height 17
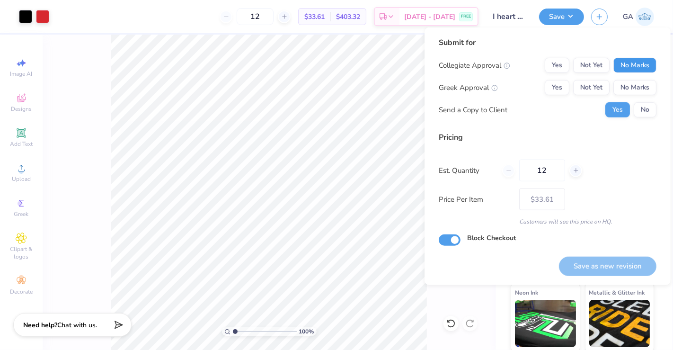
click at [622, 61] on button "No Marks" at bounding box center [634, 65] width 43 height 15
click at [629, 86] on button "No Marks" at bounding box center [634, 87] width 43 height 15
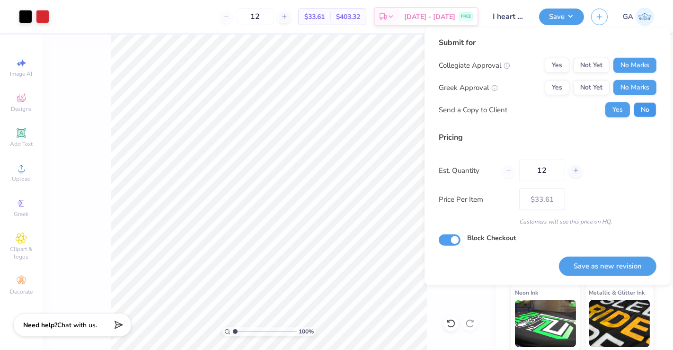
click at [643, 111] on button "No" at bounding box center [645, 109] width 23 height 15
click at [593, 264] on button "Save as new revision" at bounding box center [607, 265] width 97 height 19
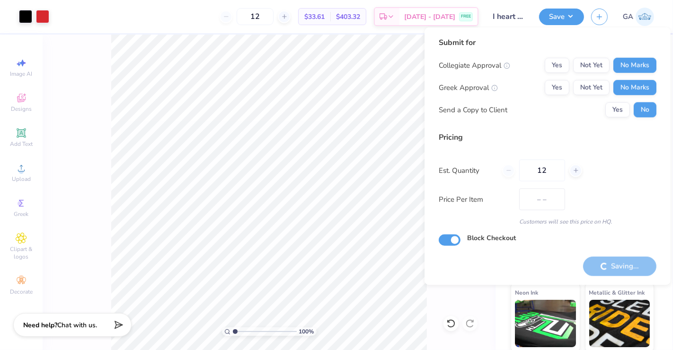
type input "$33.61"
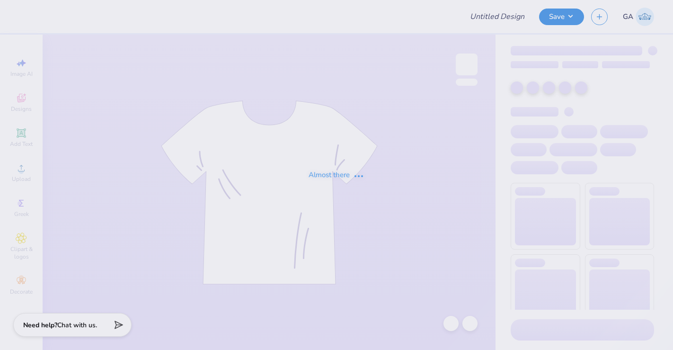
type input "Charmed for WIM"
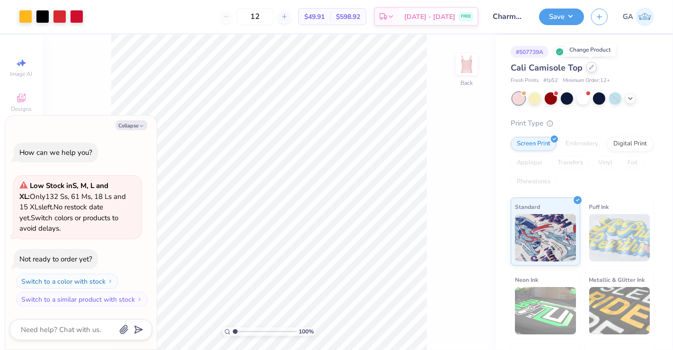
click at [589, 70] on div at bounding box center [591, 67] width 10 height 10
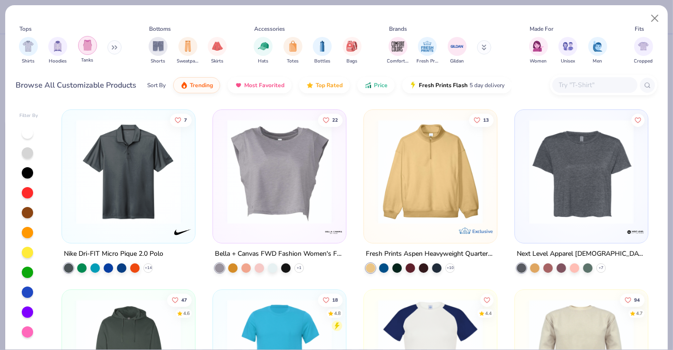
click at [93, 47] on div "filter for Tanks" at bounding box center [87, 45] width 19 height 19
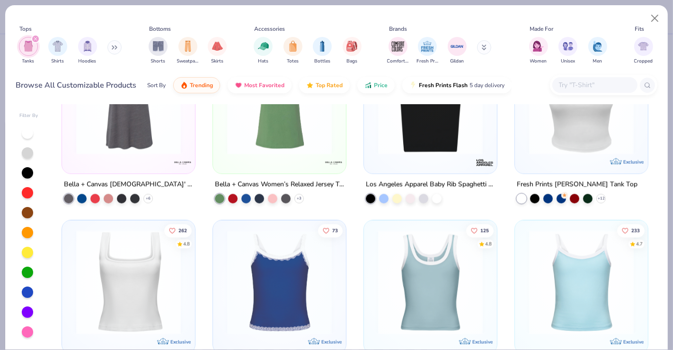
scroll to position [1869, 0]
click at [425, 156] on div at bounding box center [430, 103] width 123 height 119
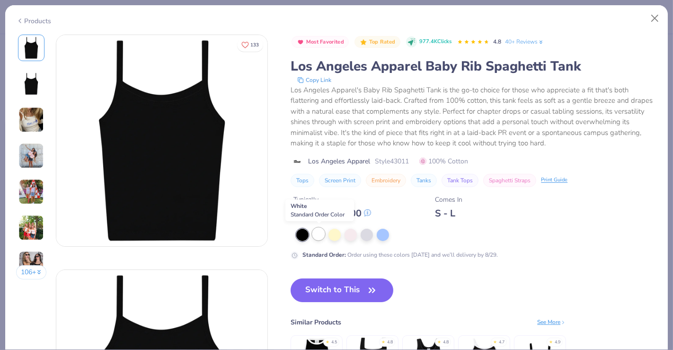
click at [321, 238] on div at bounding box center [318, 234] width 12 height 12
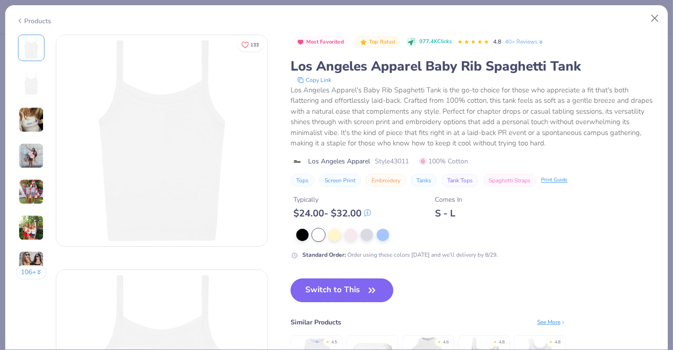
click at [327, 280] on button "Switch to This" at bounding box center [341, 290] width 103 height 24
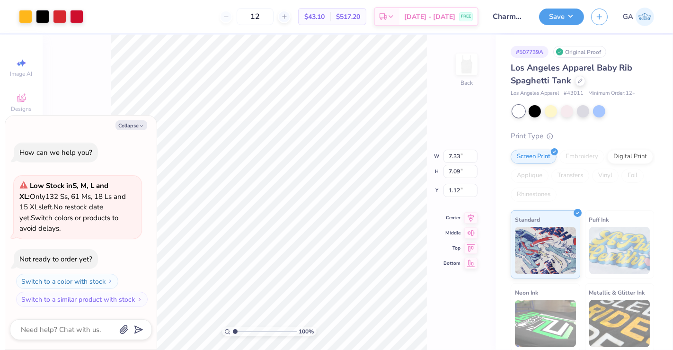
type textarea "x"
type input "2.56"
click at [140, 125] on polyline "button" at bounding box center [141, 125] width 3 height 1
type textarea "x"
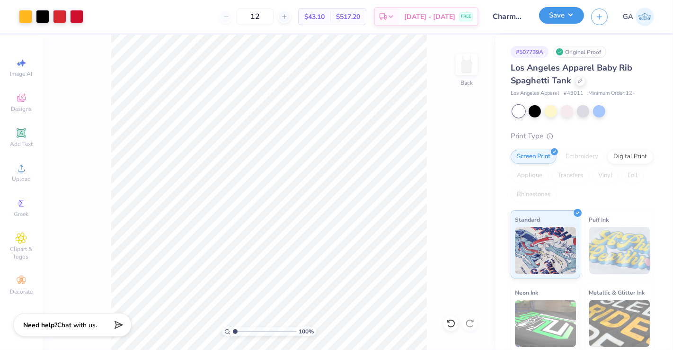
click at [568, 15] on button "Save" at bounding box center [561, 15] width 45 height 17
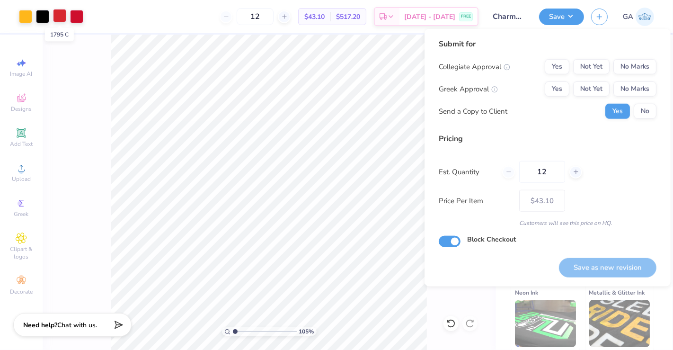
click at [60, 18] on div at bounding box center [59, 15] width 13 height 13
type input "1.04850559641977"
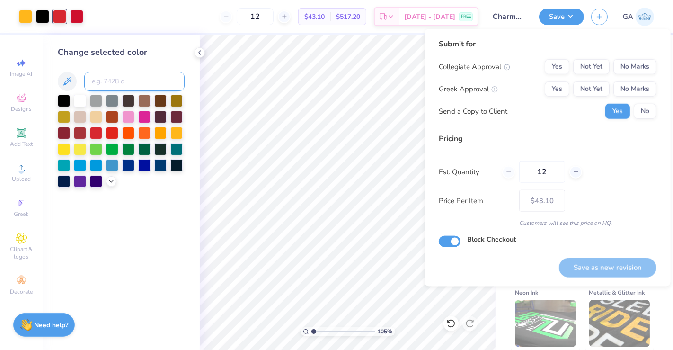
click at [116, 81] on input at bounding box center [134, 81] width 100 height 19
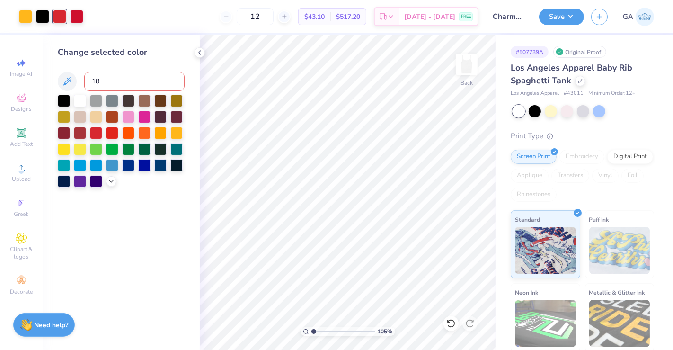
type input "186"
click at [196, 55] on icon at bounding box center [200, 53] width 8 height 8
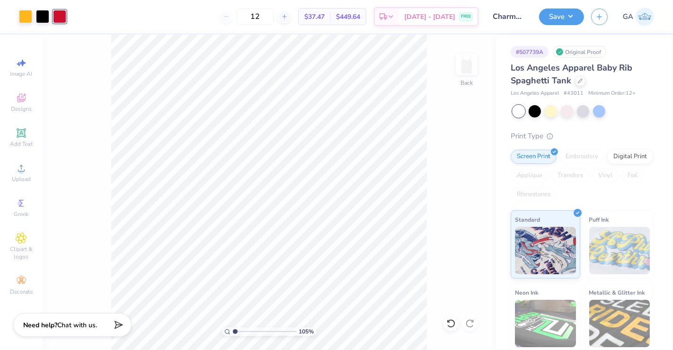
type input "1"
click at [572, 15] on button "Save" at bounding box center [561, 15] width 45 height 17
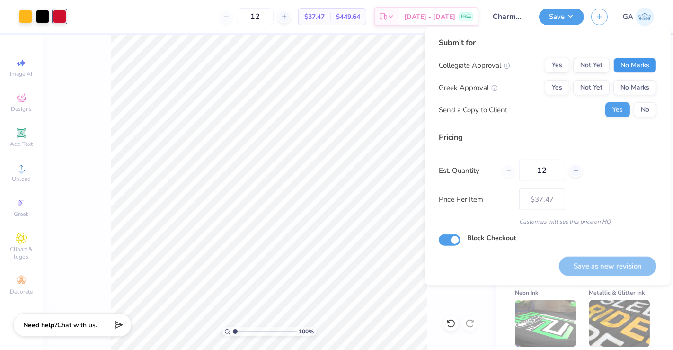
click at [647, 67] on button "No Marks" at bounding box center [634, 65] width 43 height 15
click at [643, 89] on button "No Marks" at bounding box center [634, 87] width 43 height 15
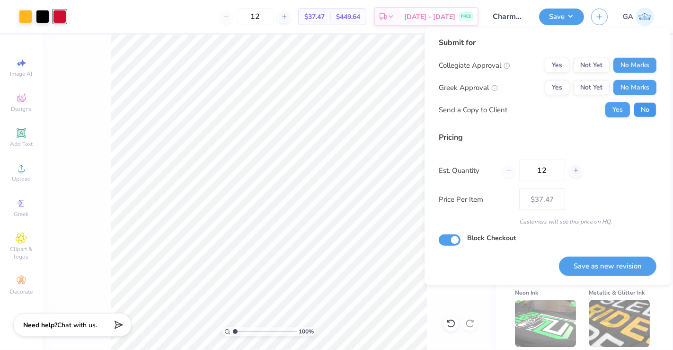
click at [647, 102] on button "No" at bounding box center [645, 109] width 23 height 15
click at [554, 174] on input "12" at bounding box center [542, 170] width 46 height 22
type input "1"
type input "25"
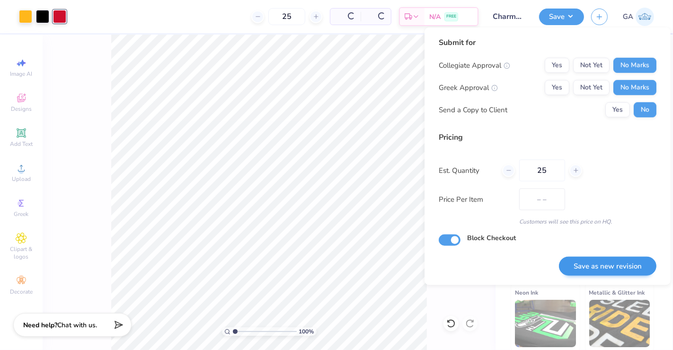
type input "$26.34"
type input "25"
click at [580, 267] on button "Save as new revision" at bounding box center [607, 265] width 97 height 19
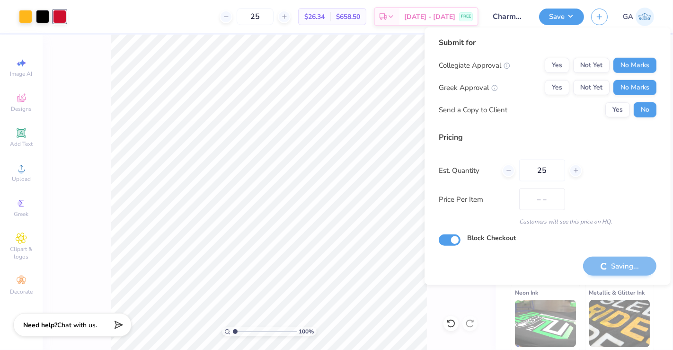
type input "$26.34"
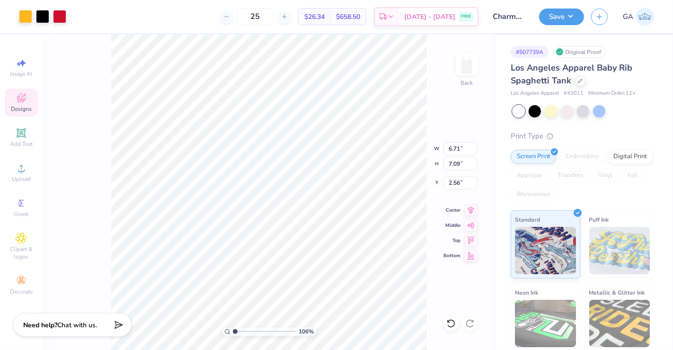
type input "1"
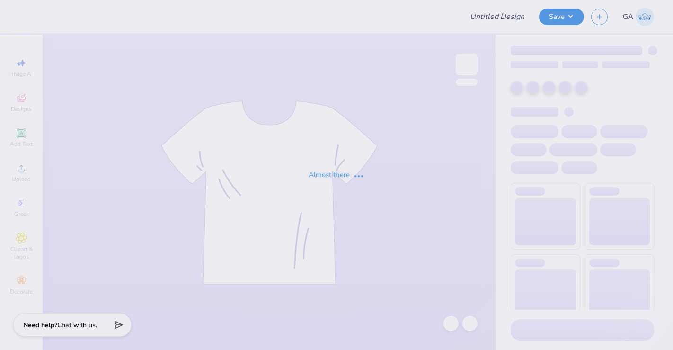
type input "Charmed for WIM"
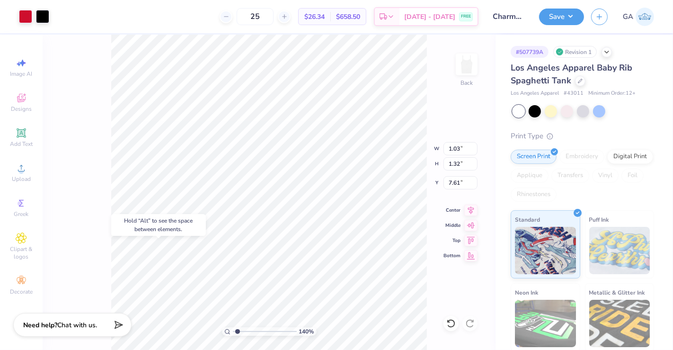
type input "1.40118397060428"
type input "7.61"
type input "2.40828286434137"
type input "6.71"
type input "7.09"
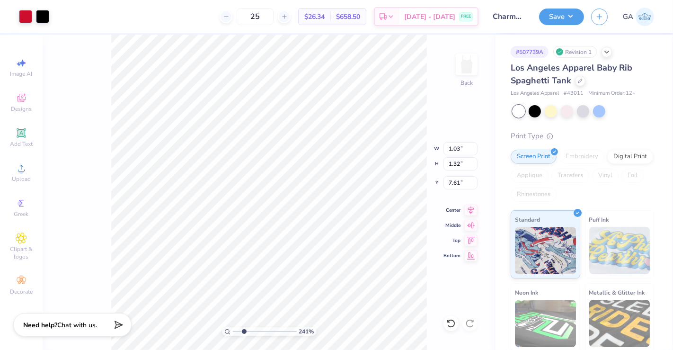
type input "2.56"
type input "2.40828286434137"
type input "1.03"
type input "1.32"
type input "7.61"
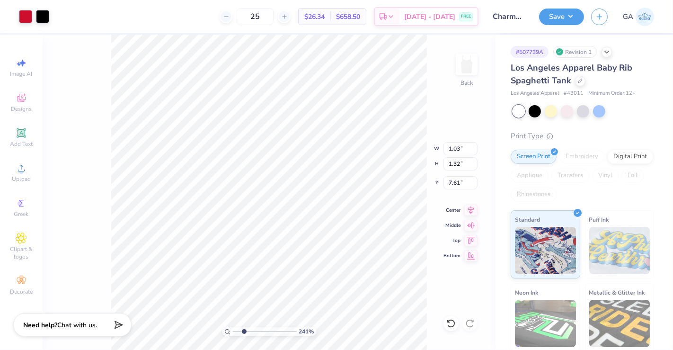
type input "2.40828286434137"
type input "7.59"
type input "1"
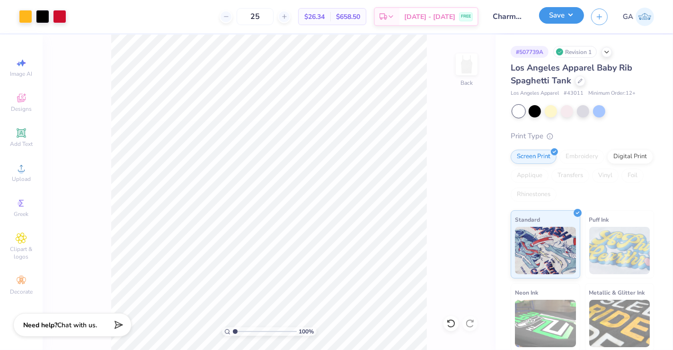
click at [581, 21] on button "Save" at bounding box center [561, 15] width 45 height 17
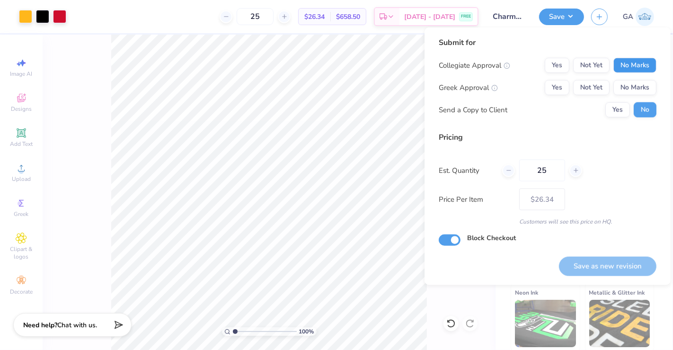
click at [625, 59] on button "No Marks" at bounding box center [634, 65] width 43 height 15
click at [635, 85] on button "No Marks" at bounding box center [634, 87] width 43 height 15
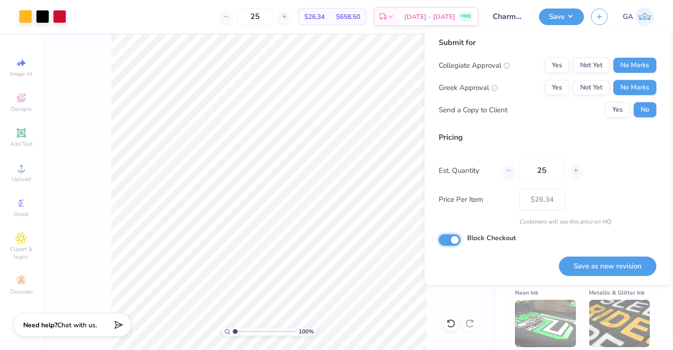
click at [445, 244] on input "Block Checkout" at bounding box center [450, 239] width 22 height 11
checkbox input "false"
click at [587, 264] on button "Save as new revision" at bounding box center [607, 265] width 97 height 19
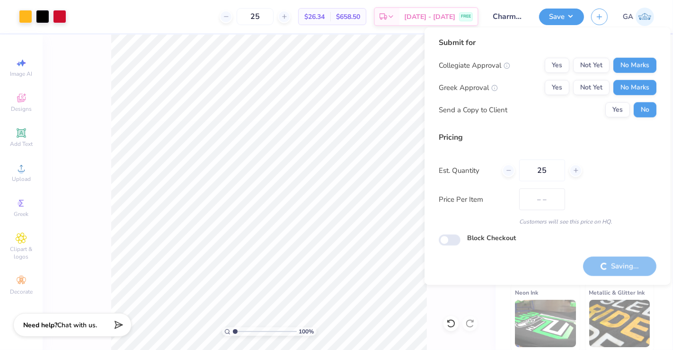
type input "$26.34"
